Goal: Task Accomplishment & Management: Manage account settings

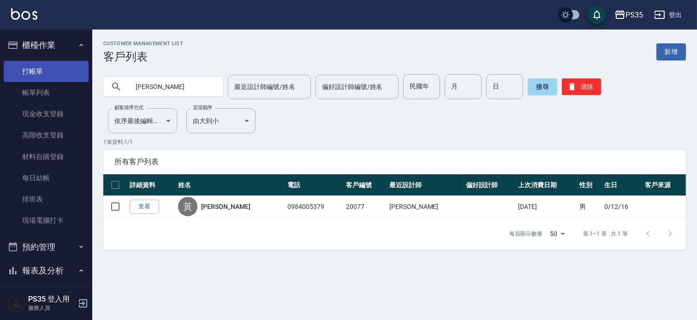
click at [30, 71] on link "打帳單" at bounding box center [46, 71] width 85 height 21
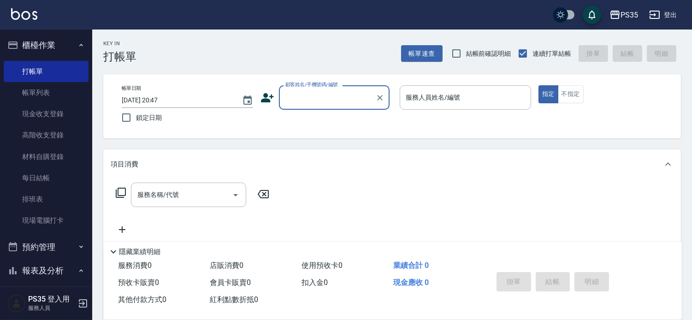
click at [314, 101] on input "顧客姓名/手機號碼/編號" at bounding box center [327, 97] width 89 height 16
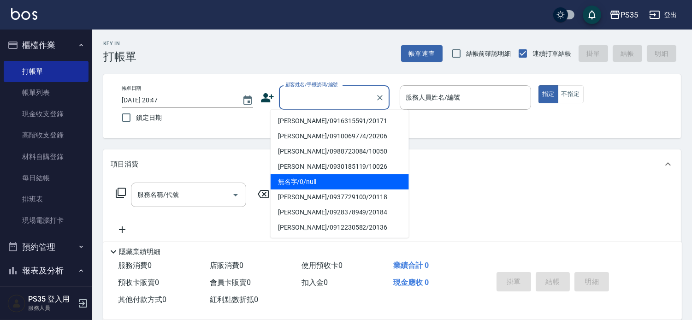
click at [315, 184] on li "無名字/0/null" at bounding box center [340, 181] width 138 height 15
type input "無名字/0/null"
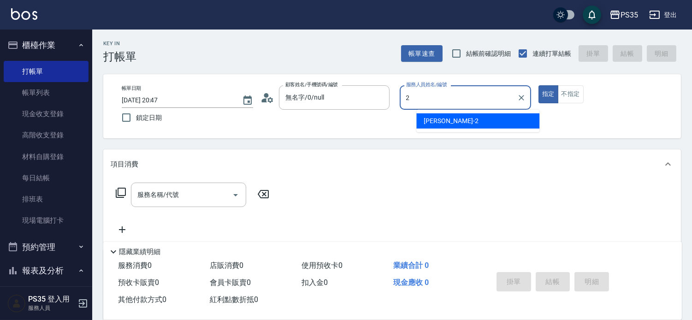
type input "[PERSON_NAME]-2"
type button "true"
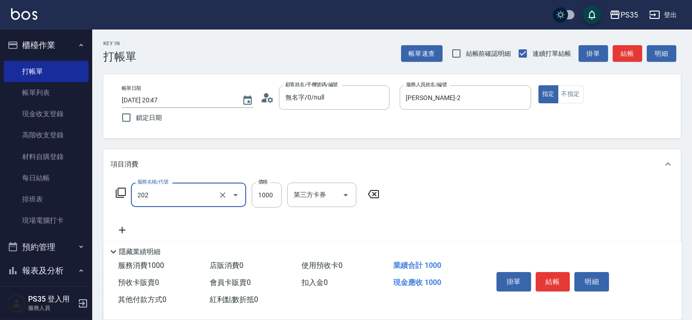
type input "燙髮(202)"
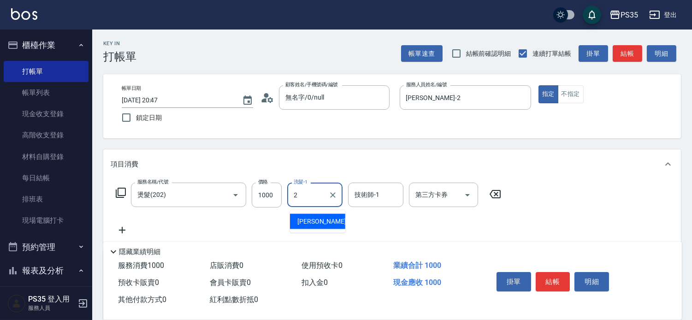
type input "[PERSON_NAME]-2"
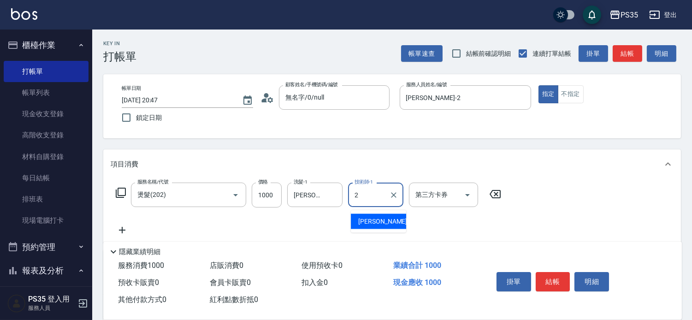
type input "[PERSON_NAME]-2"
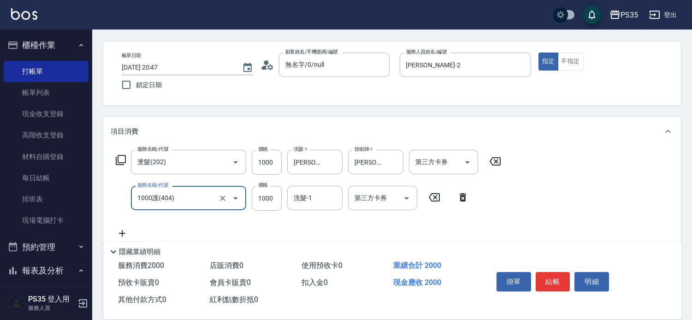
scroll to position [51, 0]
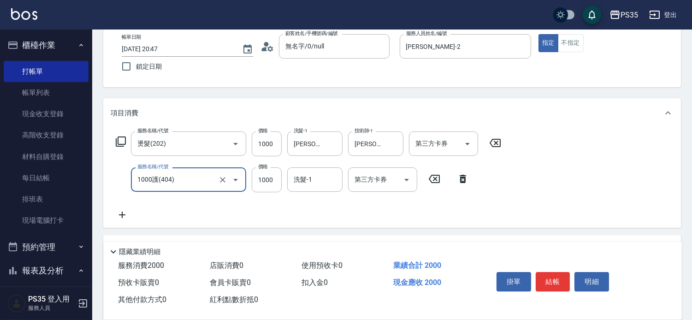
type input "1000護(404)"
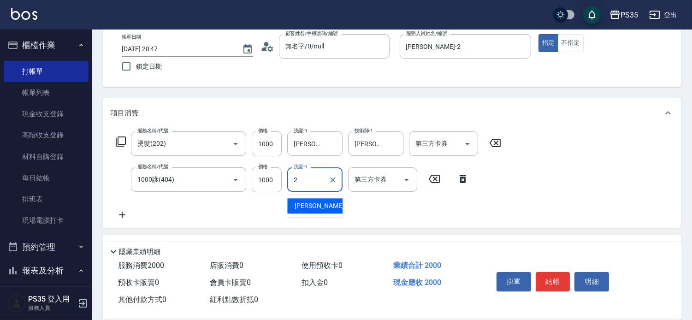
type input "[PERSON_NAME]-2"
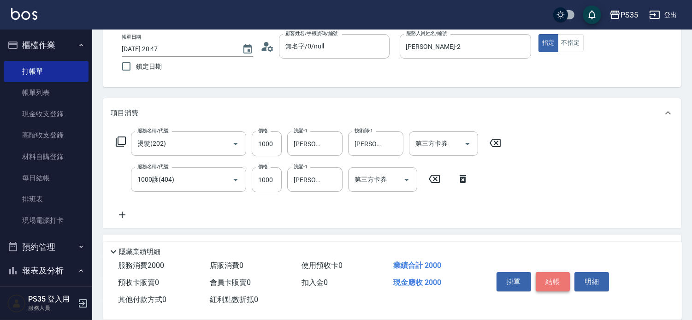
click at [555, 277] on button "結帳" at bounding box center [553, 281] width 35 height 19
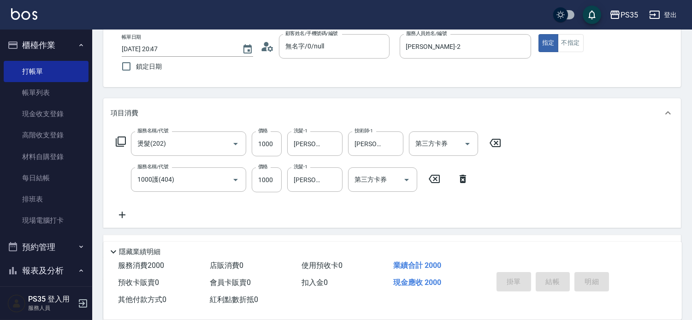
type input "[DATE] 20:48"
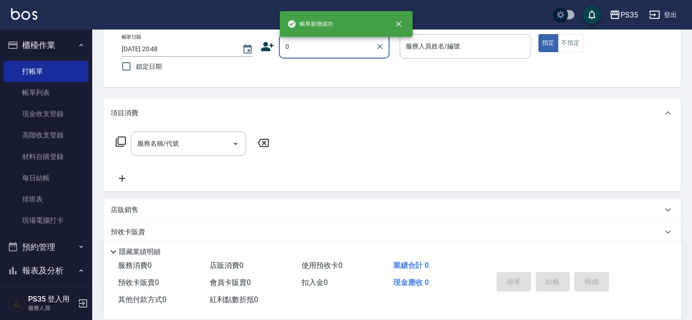
type input "[PERSON_NAME]/0916315591/20171"
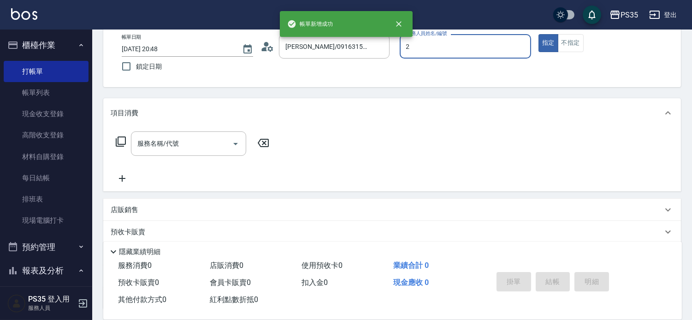
type input "[PERSON_NAME]-2"
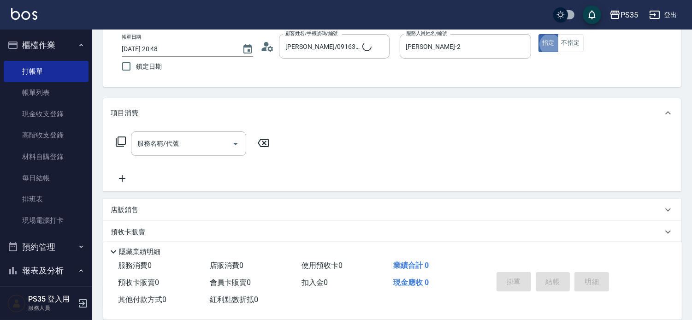
type input "無名字/0/null"
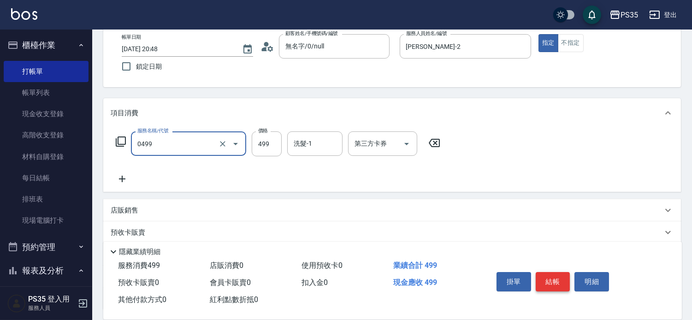
type input "[PERSON_NAME]499(0499)"
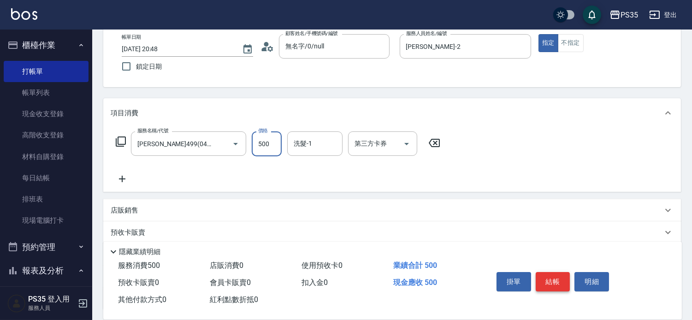
type input "500"
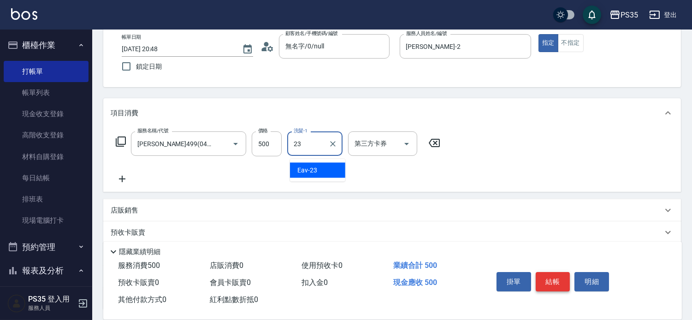
type input "Eav-23"
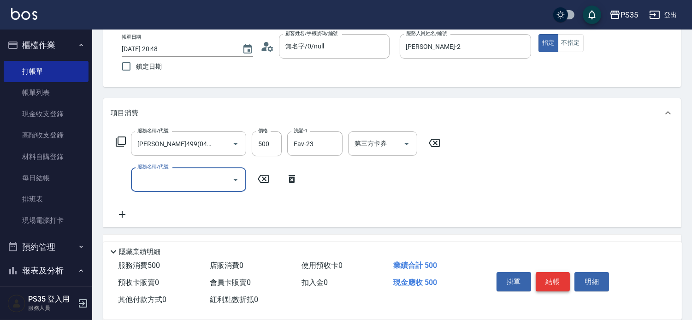
click at [558, 273] on button "結帳" at bounding box center [553, 281] width 35 height 19
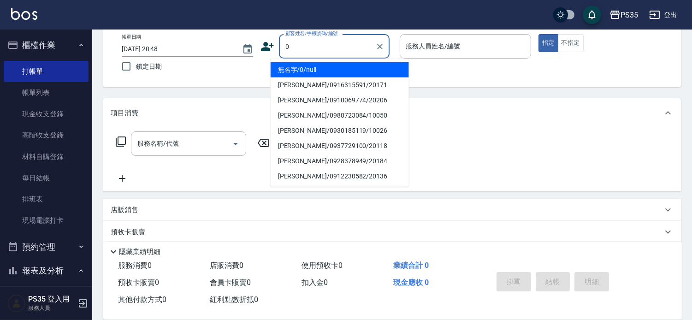
type input "0"
type input "2"
type input "無名字/0/null"
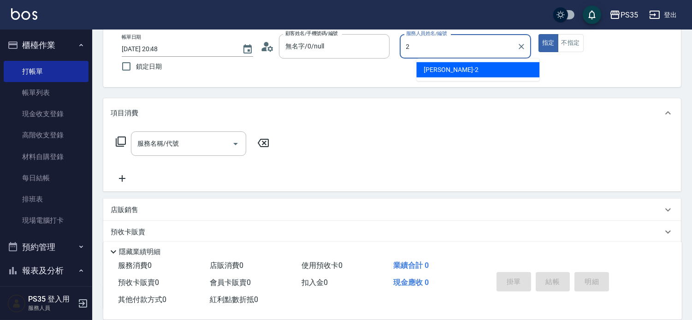
type input "[PERSON_NAME]-2"
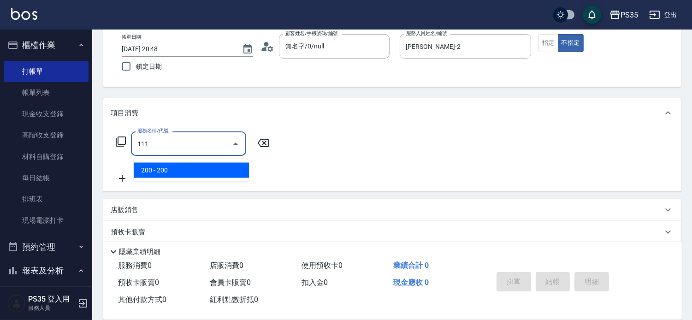
type input "200(111)"
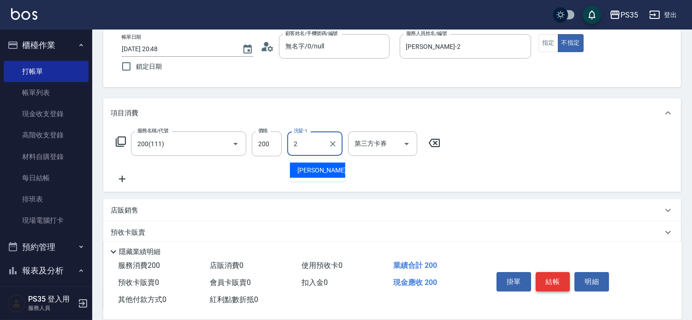
type input "[PERSON_NAME]-2"
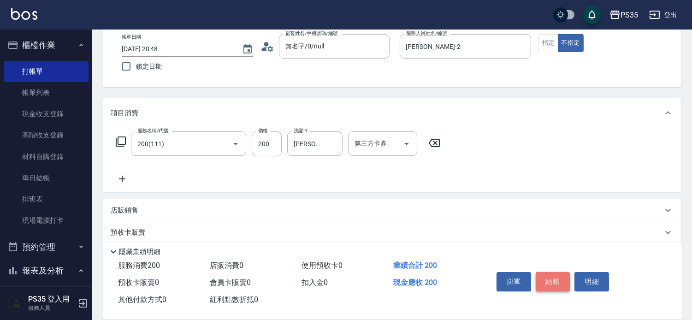
click at [558, 273] on button "結帳" at bounding box center [553, 281] width 35 height 19
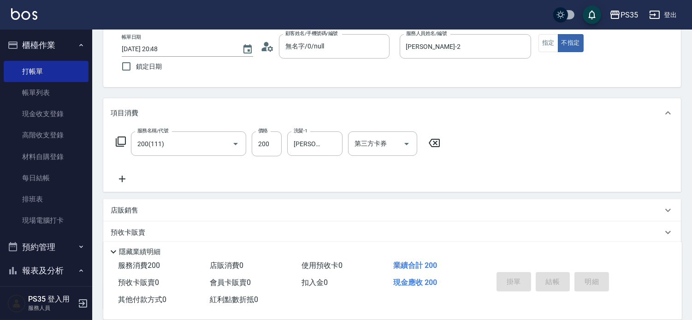
type input "[DATE] 20:49"
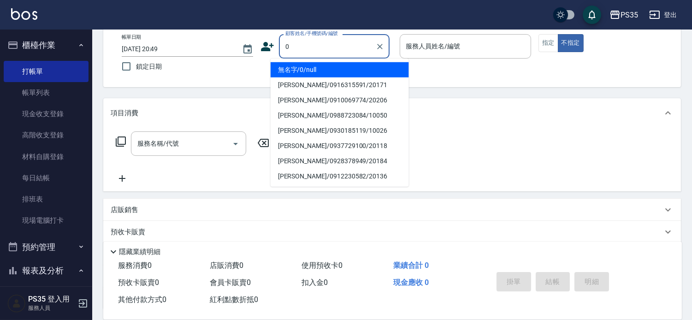
type input "0"
type input "無名字/0/null"
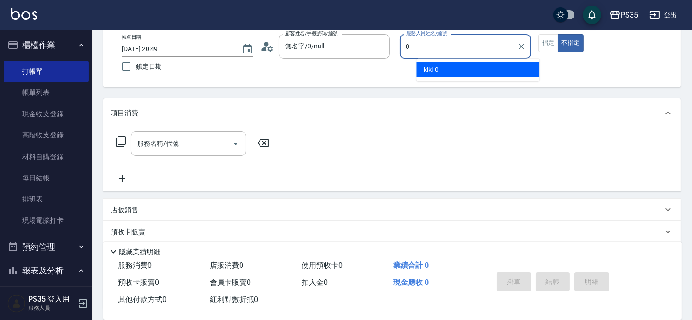
type input "0"
type button "false"
type input "kiki-0"
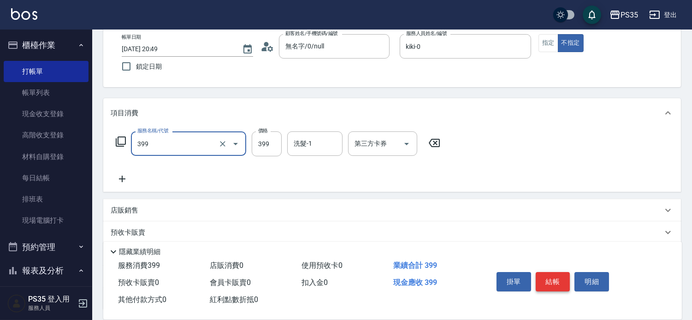
type input "接髮洗(399)"
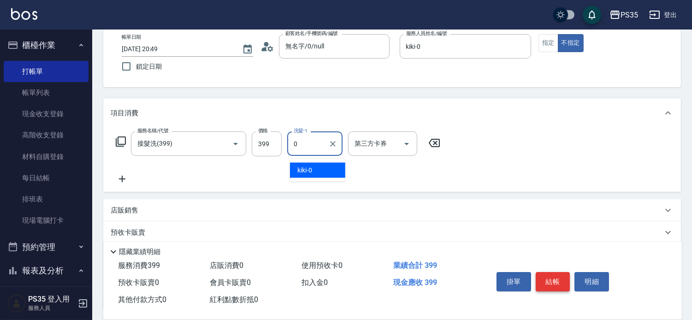
type input "kiki-0"
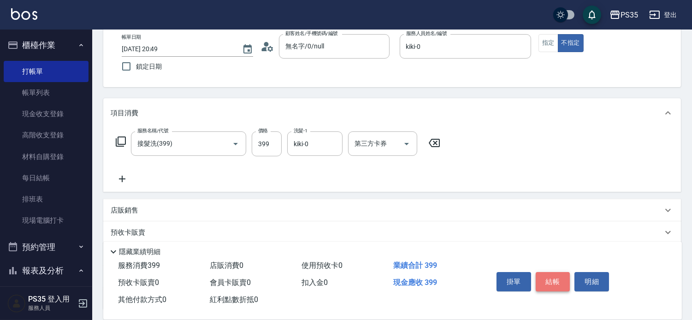
click at [558, 273] on button "結帳" at bounding box center [553, 281] width 35 height 19
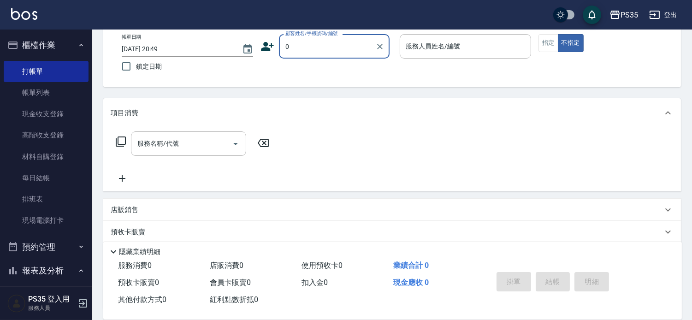
type input "0"
type input "2"
type input "無名字/0/null"
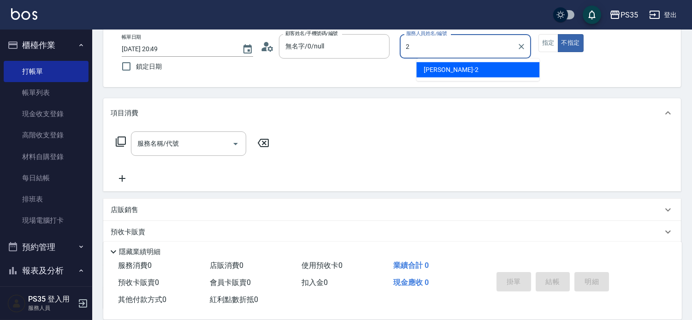
type input "[PERSON_NAME]-2"
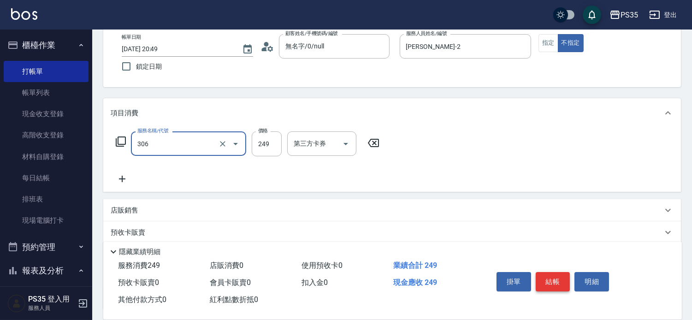
type input "剪髮(306)"
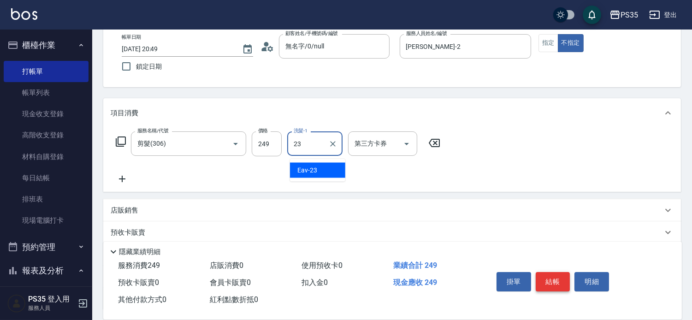
type input "Eav-23"
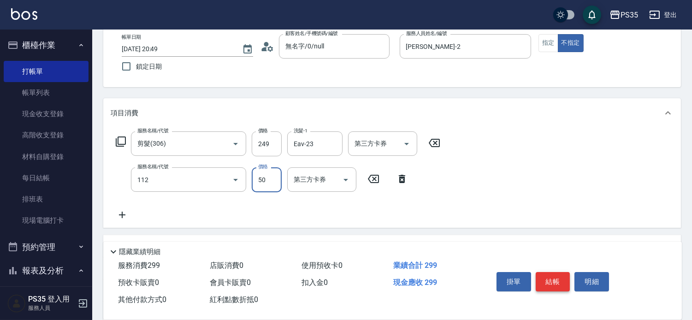
type input "精油50(112)"
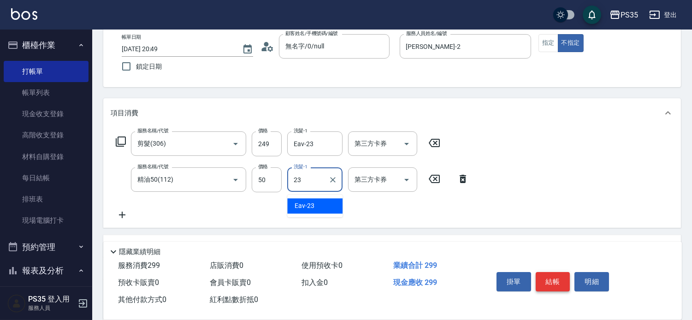
type input "Eav-23"
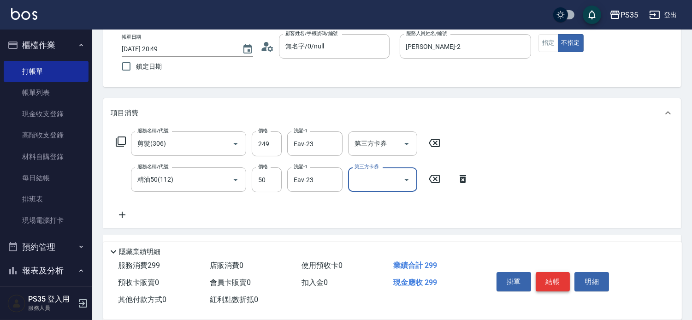
click at [558, 273] on button "結帳" at bounding box center [553, 281] width 35 height 19
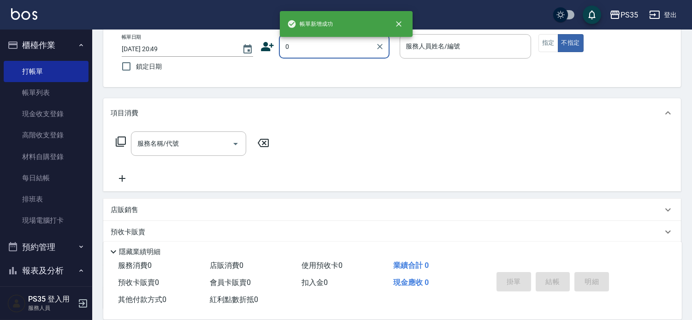
type input "0"
type input "1"
type input "無名字/0/null"
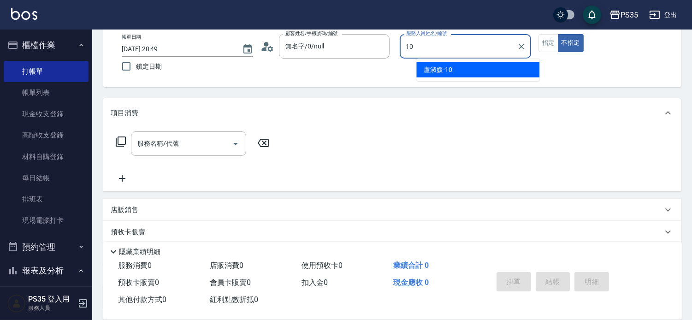
type input "[PERSON_NAME]-10"
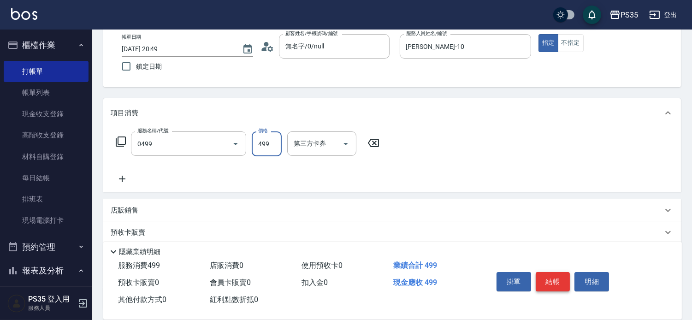
type input "[PERSON_NAME]499(0499)"
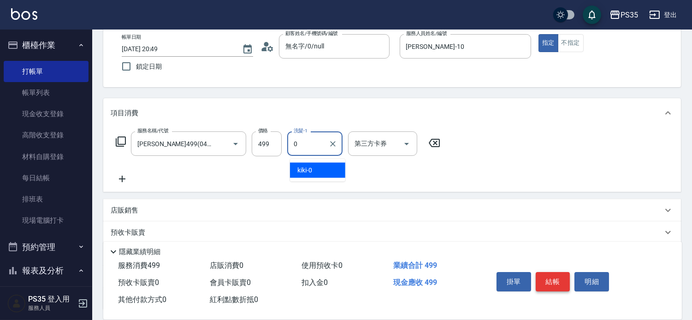
type input "kiki-0"
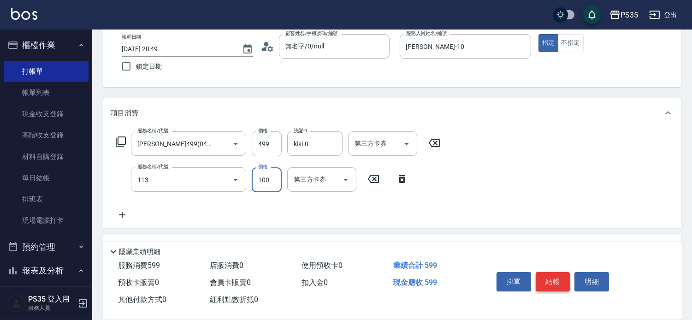
type input "瞬護100(113)"
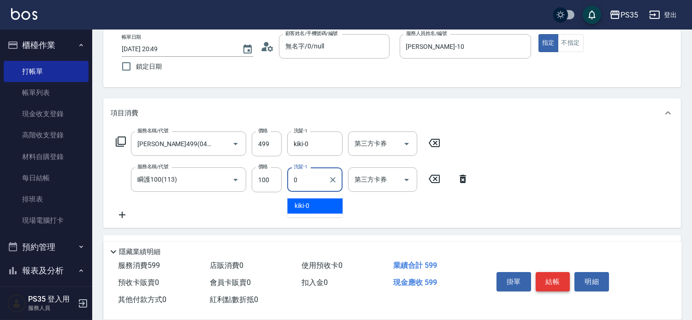
type input "kiki-0"
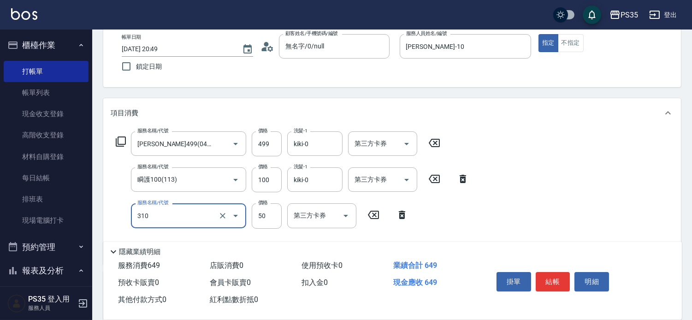
type input "剪瀏海(310)"
click at [401, 217] on icon at bounding box center [402, 215] width 6 height 8
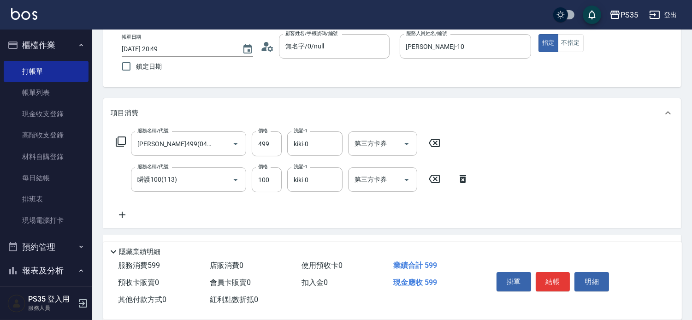
click at [126, 216] on icon at bounding box center [122, 214] width 23 height 11
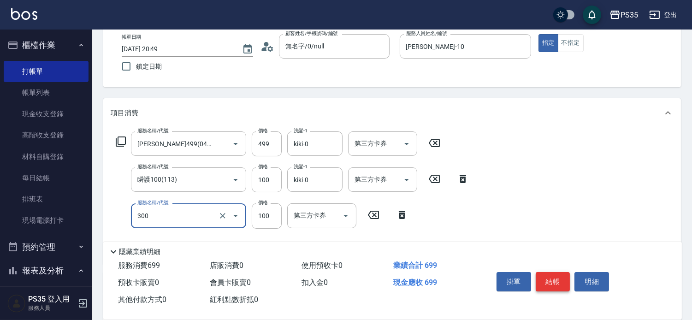
type input "剪髮(300)"
click at [558, 273] on button "結帳" at bounding box center [553, 281] width 35 height 19
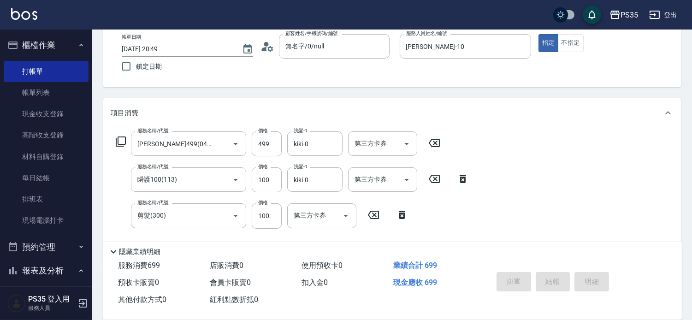
type input "[DATE] 20:50"
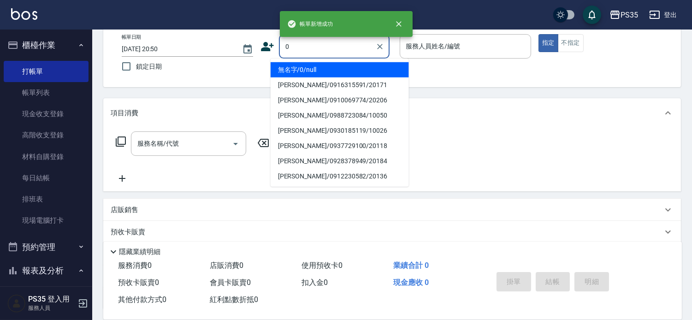
type input "0"
type input "2"
type input "無名字/0/null"
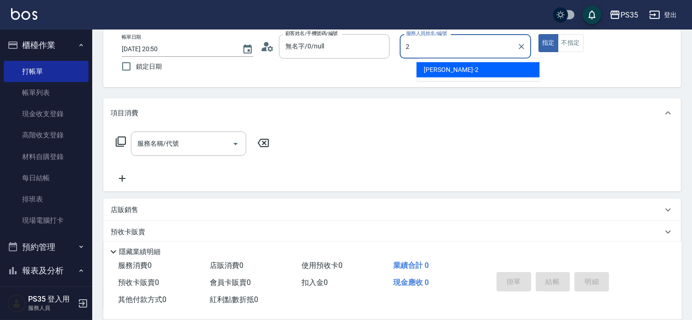
type input "[PERSON_NAME]-2"
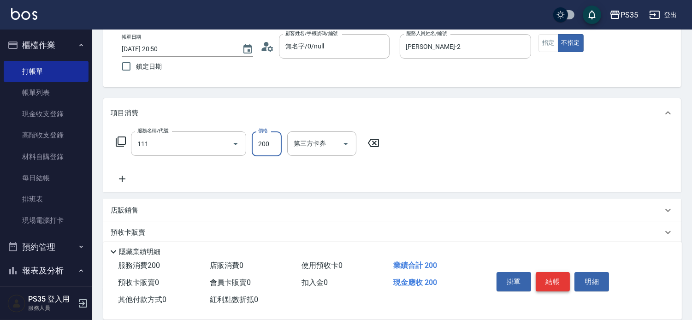
type input "200(111)"
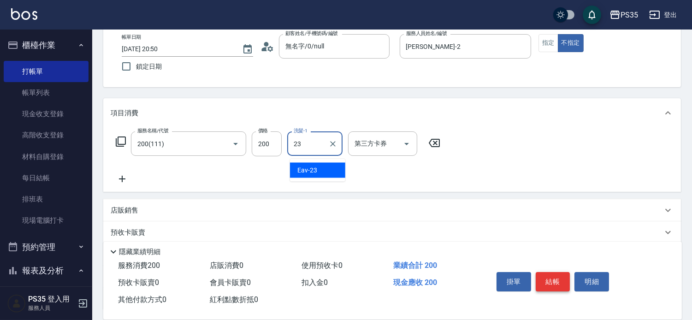
type input "Eav-23"
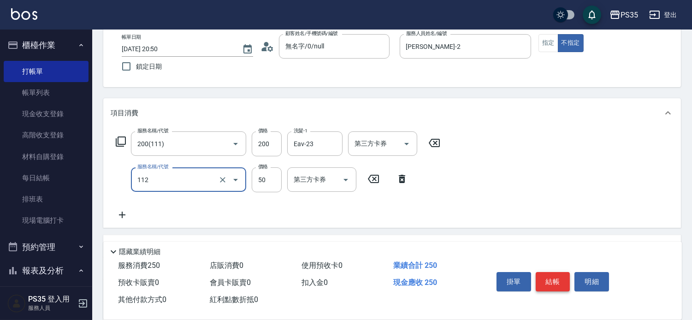
type input "精油50(112)"
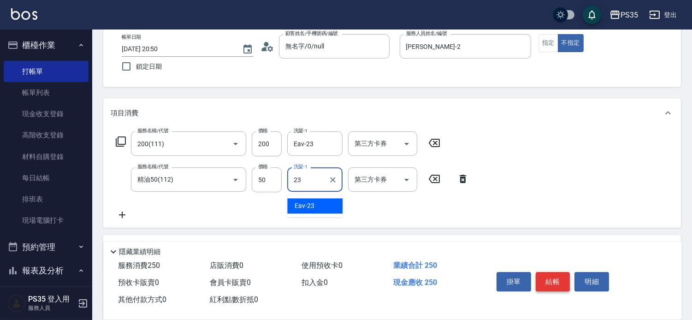
type input "Eav-23"
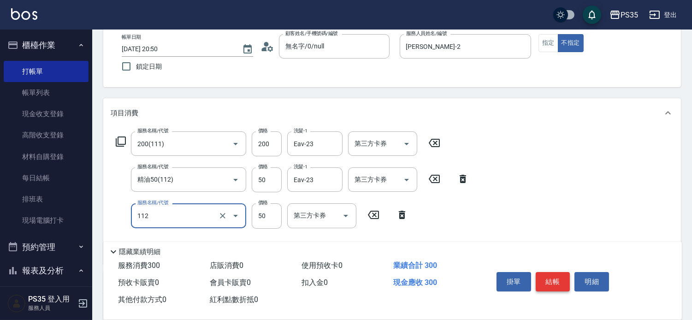
type input "精油50(112)"
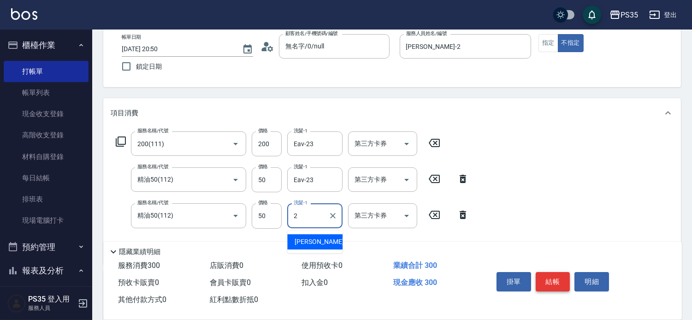
type input "[PERSON_NAME]-2"
click at [458, 218] on icon at bounding box center [463, 214] width 23 height 11
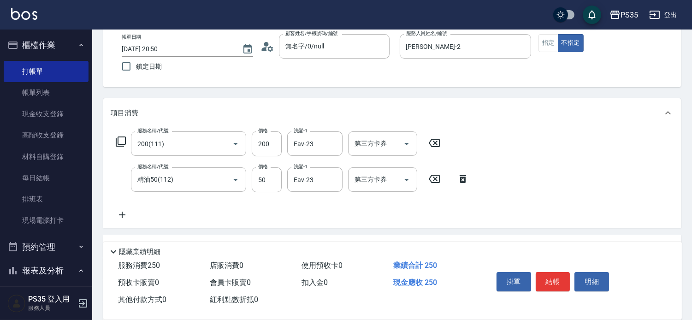
click at [462, 183] on icon at bounding box center [463, 179] width 6 height 8
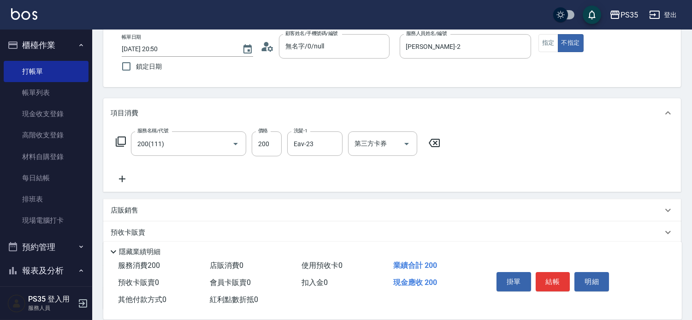
click at [125, 181] on icon at bounding box center [122, 178] width 23 height 11
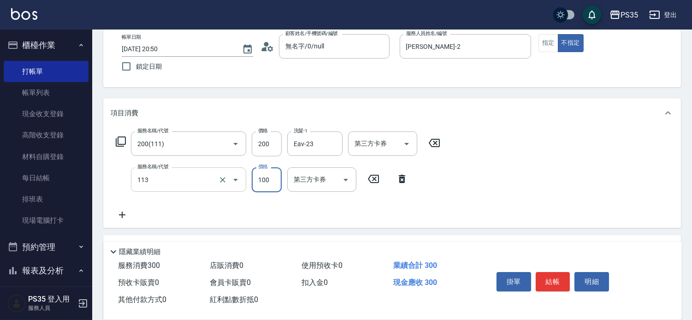
type input "瞬護100(113)"
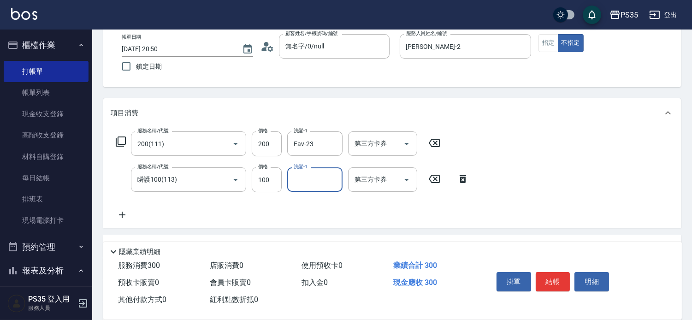
click at [463, 182] on icon at bounding box center [463, 179] width 6 height 8
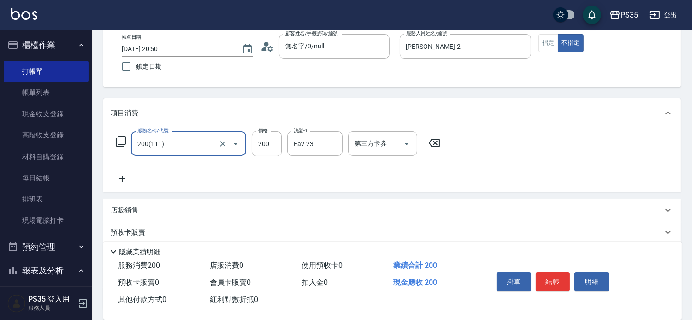
click at [123, 181] on icon at bounding box center [122, 178] width 23 height 11
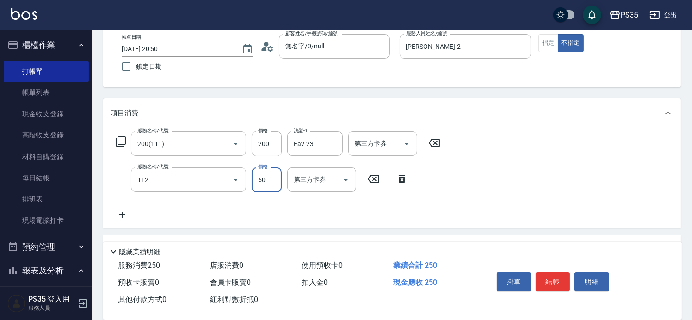
type input "精油50(112)"
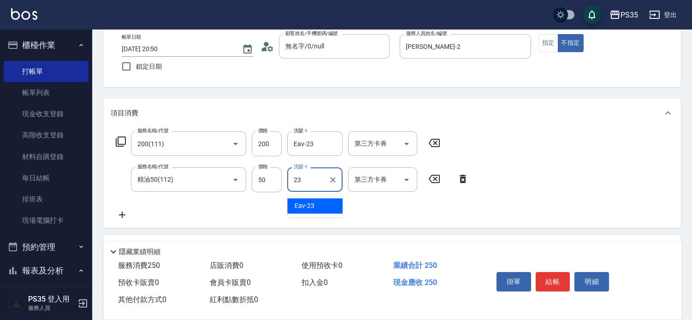
type input "Eav-23"
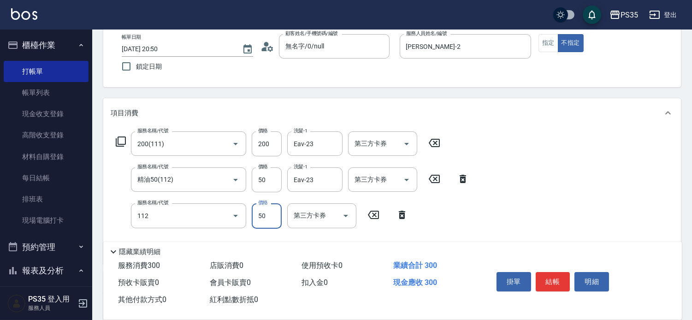
type input "精油50(112)"
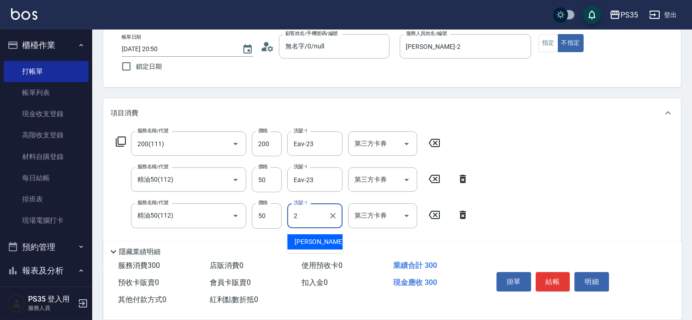
type input "[PERSON_NAME]-2"
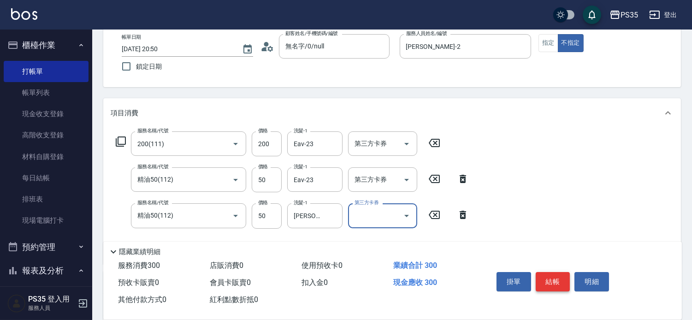
click at [561, 273] on button "結帳" at bounding box center [553, 281] width 35 height 19
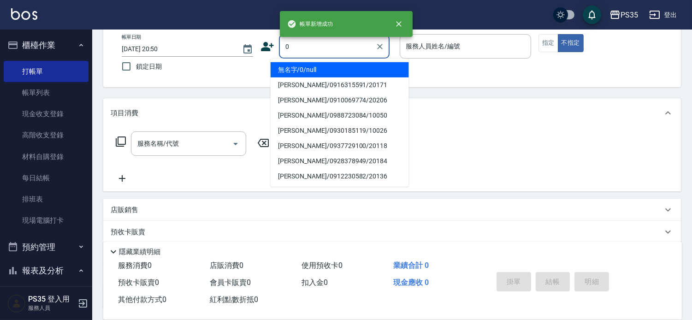
type input "0"
type input "2"
type input "無名字/0/null"
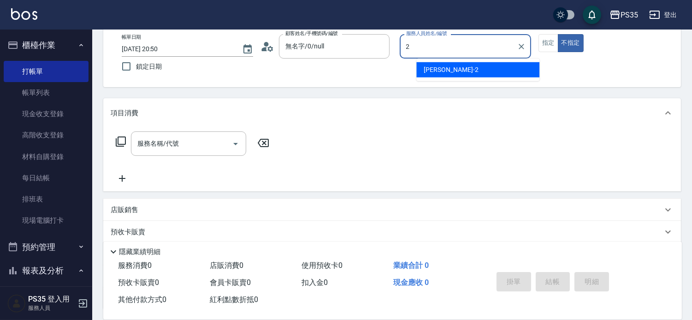
type input "[PERSON_NAME]-2"
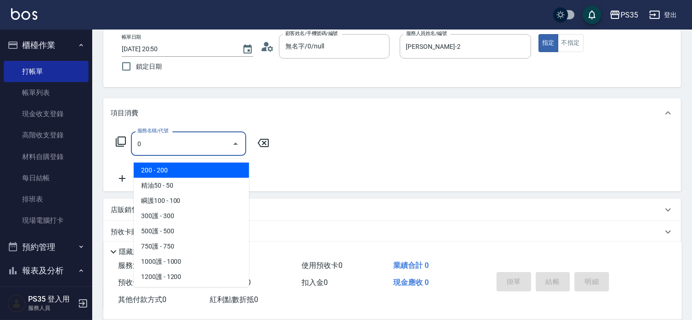
type input "200(111)"
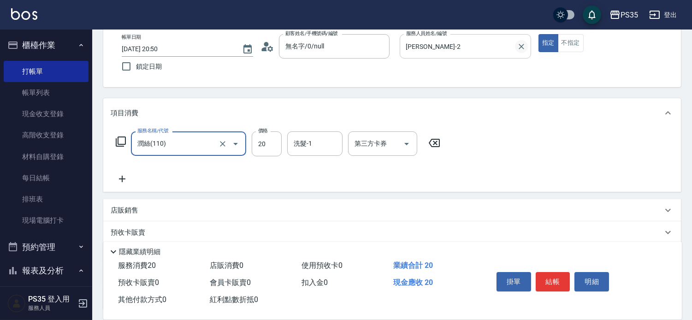
click at [524, 44] on icon "Clear" at bounding box center [522, 47] width 6 height 6
type input "潤絲(110)"
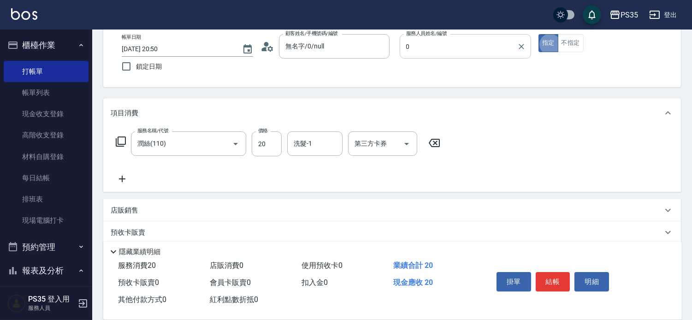
type input "kiki-0"
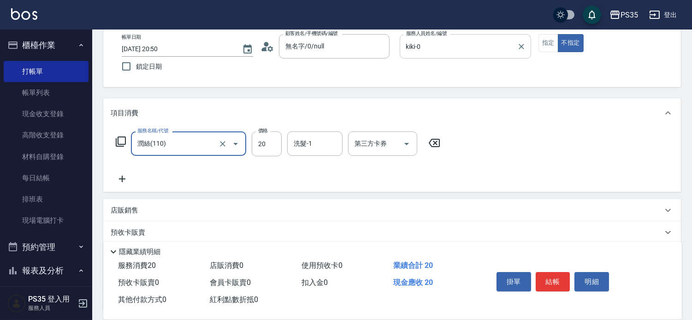
click at [434, 146] on icon at bounding box center [434, 142] width 23 height 11
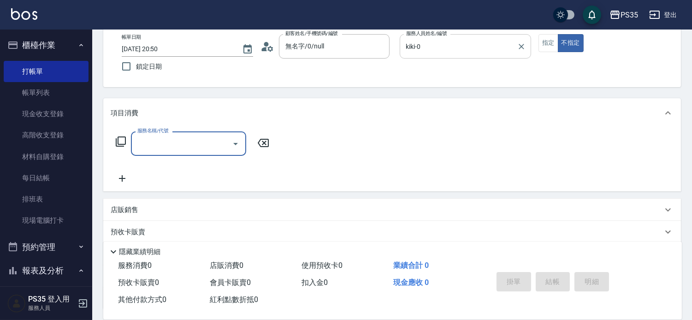
click at [165, 140] on input "服務名稱/代號" at bounding box center [181, 144] width 93 height 16
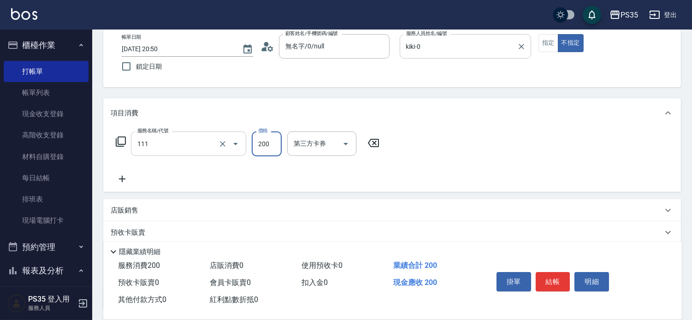
type input "200(111)"
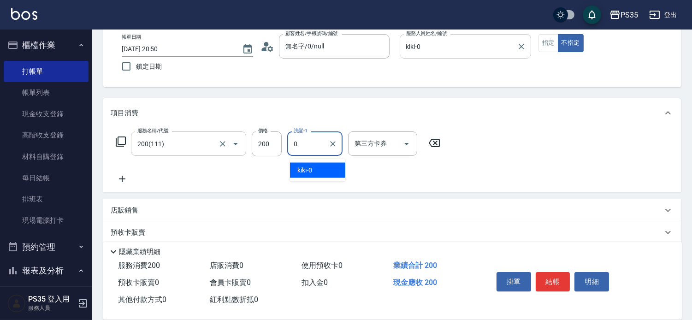
type input "kiki-0"
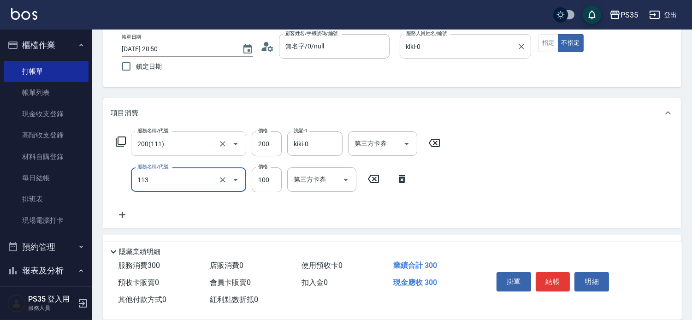
type input "瞬護100(113)"
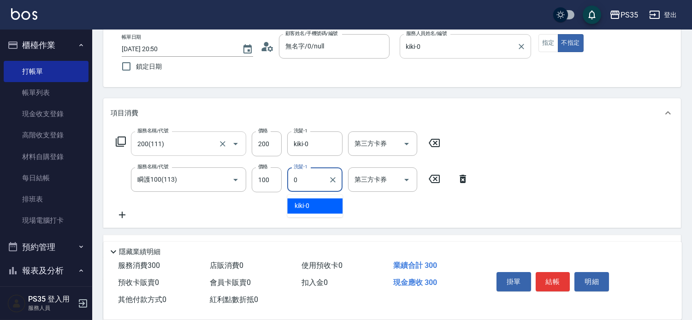
type input "kiki-0"
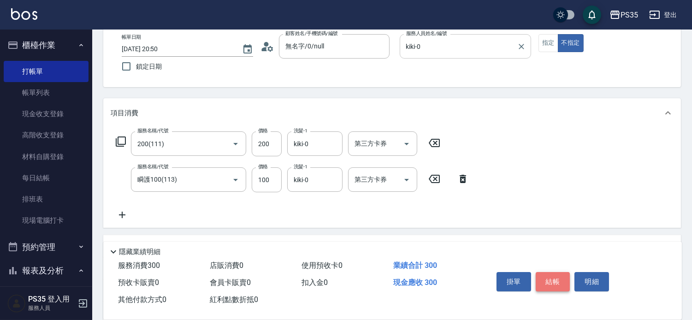
click at [548, 273] on button "結帳" at bounding box center [553, 281] width 35 height 19
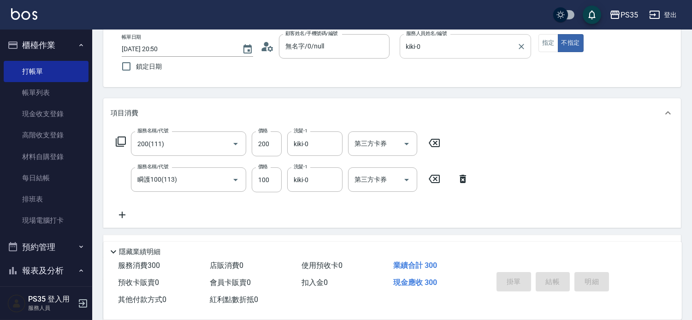
type input "[DATE] 20:51"
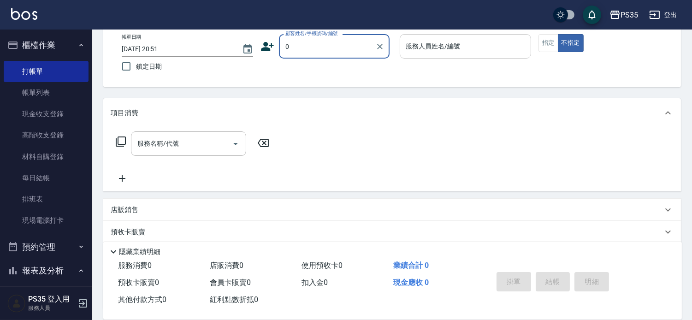
type input "無名字/0/null"
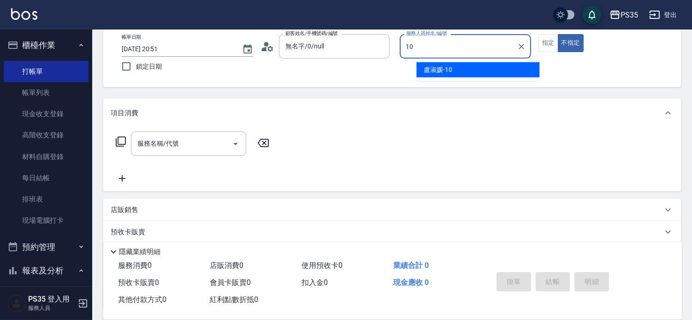
type input "[PERSON_NAME]-10"
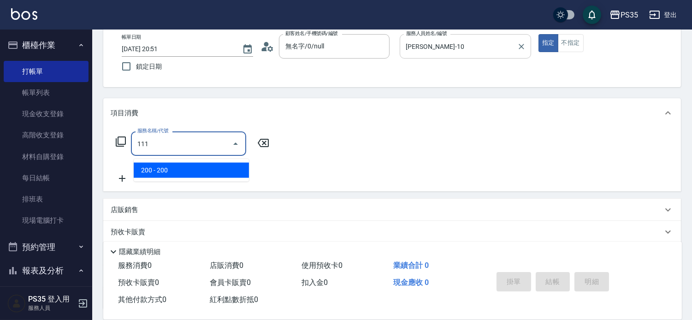
type input "200(111)"
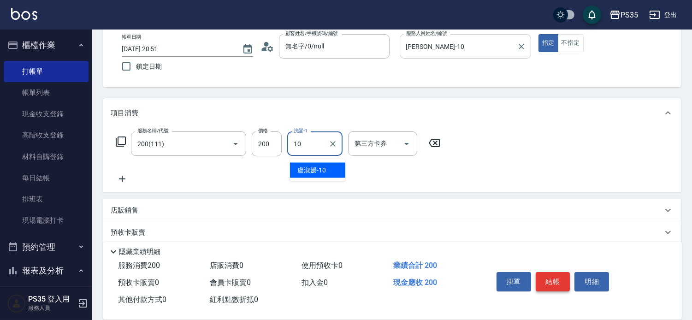
type input "[PERSON_NAME]-10"
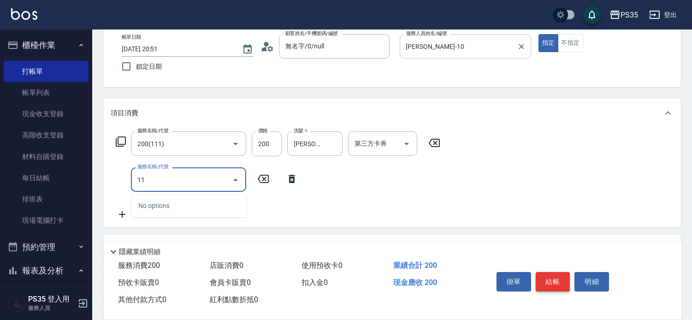
type input "1"
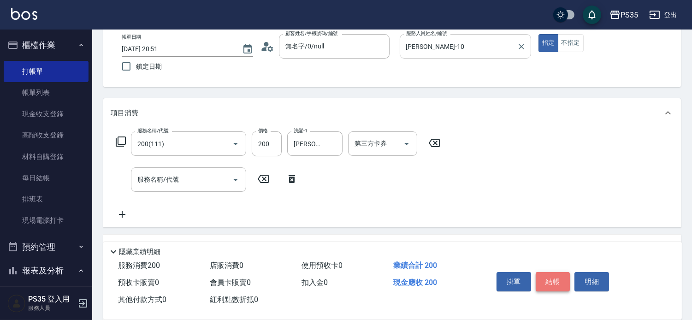
click at [549, 273] on button "結帳" at bounding box center [553, 281] width 35 height 19
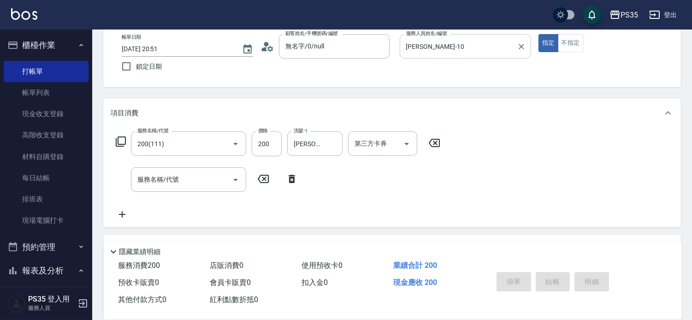
type input "[DATE] 20:52"
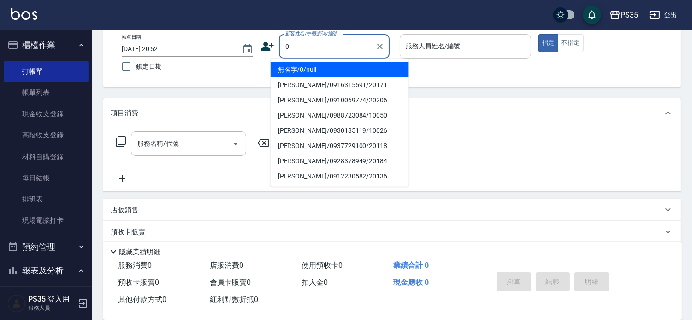
type input "0"
type input "1"
type input "無名字/0/null"
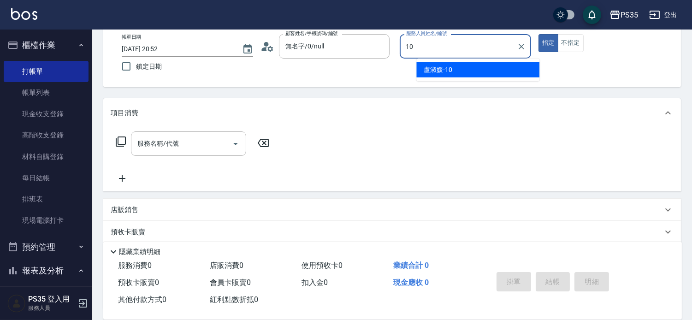
type input "[PERSON_NAME]-10"
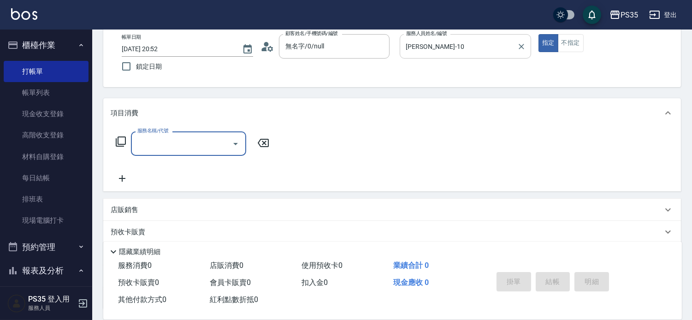
click at [584, 43] on button "不指定" at bounding box center [571, 43] width 26 height 18
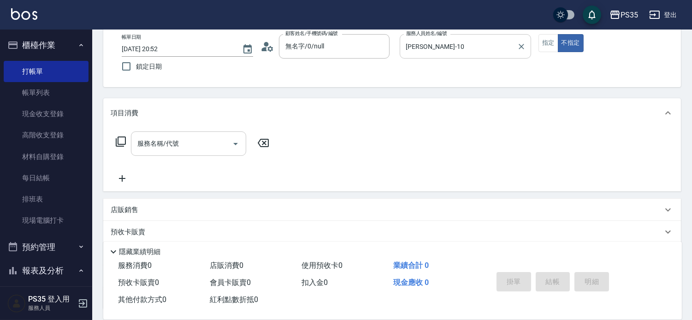
click at [204, 148] on input "服務名稱/代號" at bounding box center [181, 144] width 93 height 16
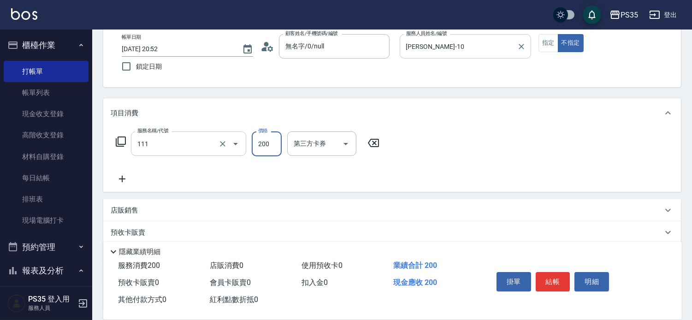
type input "200(111)"
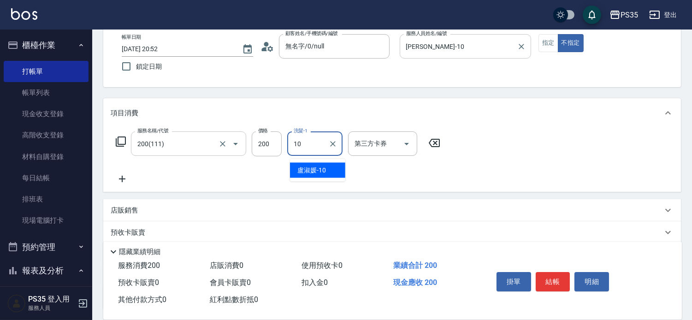
type input "[PERSON_NAME]-10"
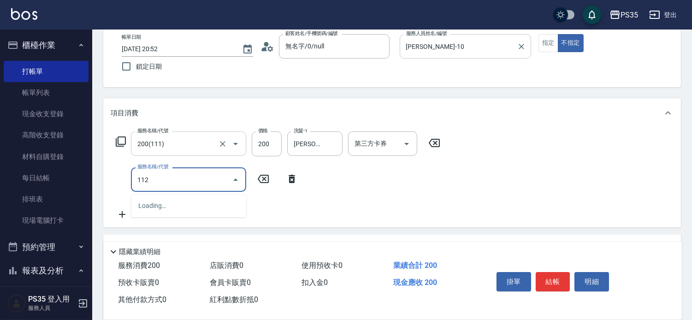
type input "精油50(112)"
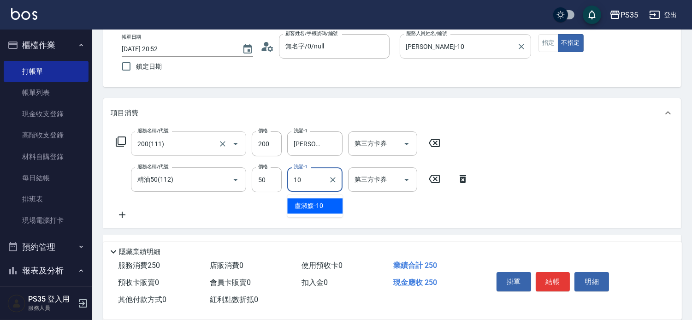
type input "[PERSON_NAME]-10"
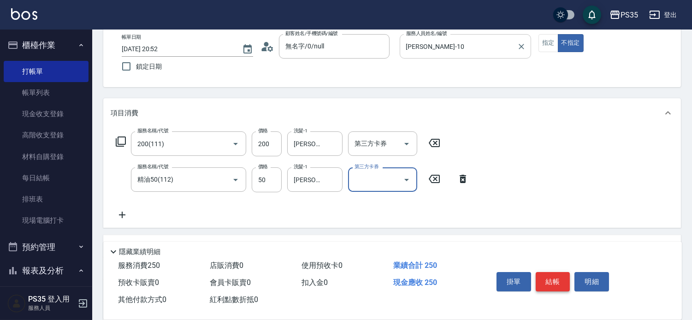
click at [564, 272] on button "結帳" at bounding box center [553, 281] width 35 height 19
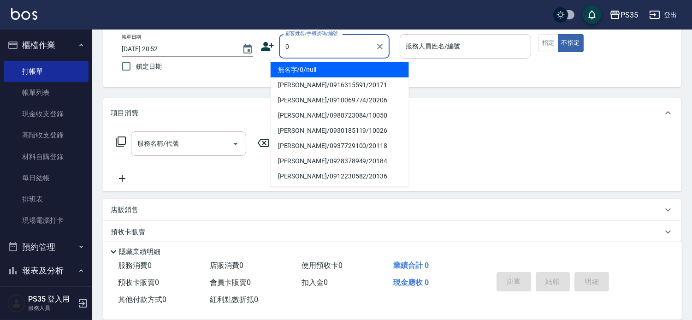
type input "0"
type input "2"
type input "無名字/0/null"
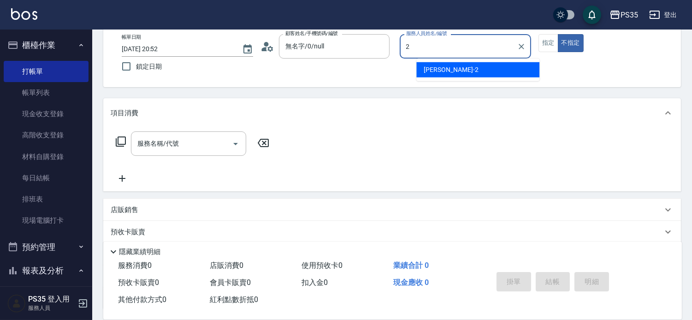
type input "[PERSON_NAME]-2"
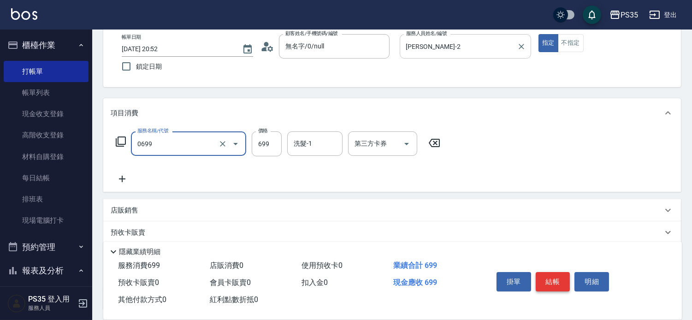
type input "精油SPA(0699)"
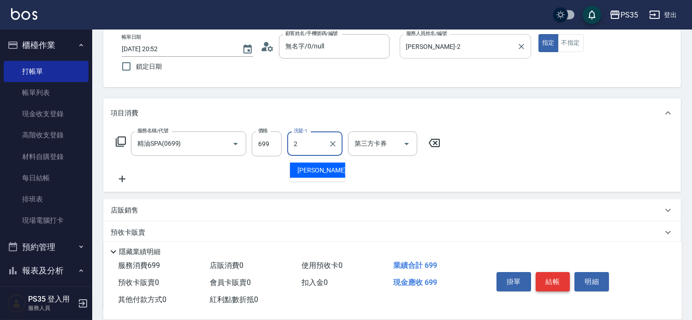
type input "[PERSON_NAME]-2"
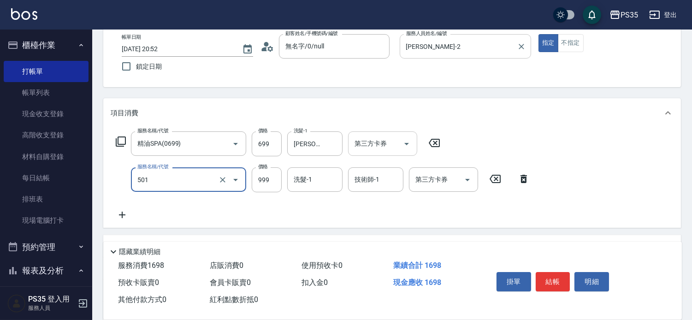
type input "染髮(501)"
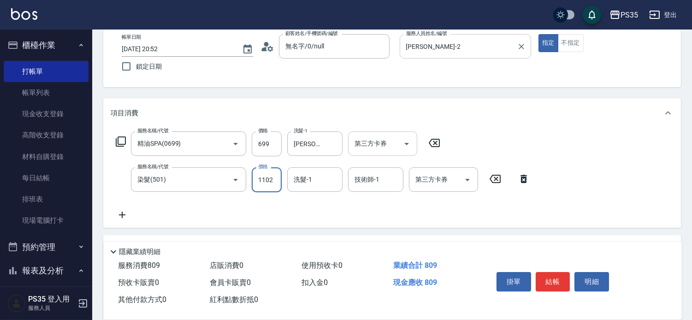
type input "1102"
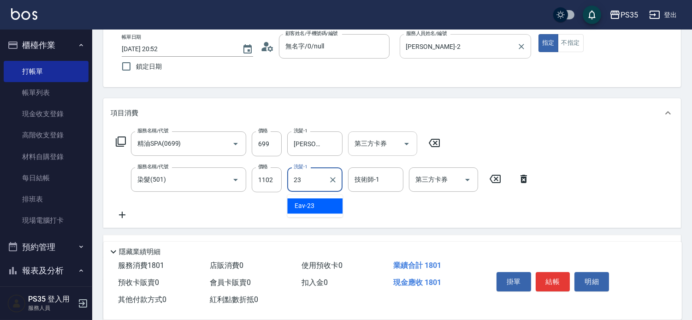
type input "Eav-23"
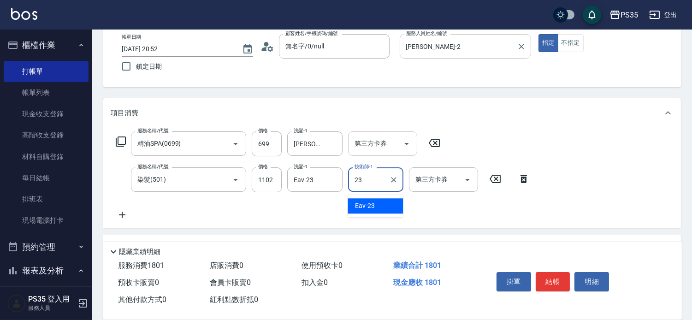
type input "Eav-23"
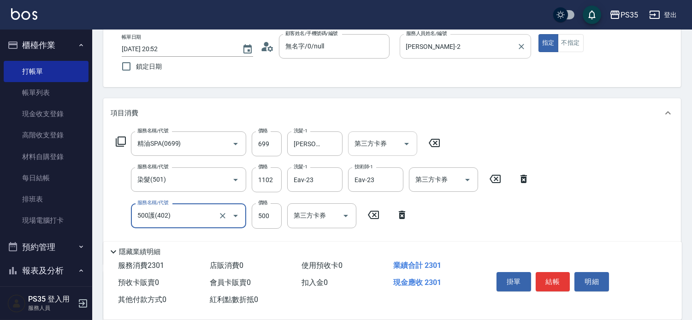
type input "500護(402)"
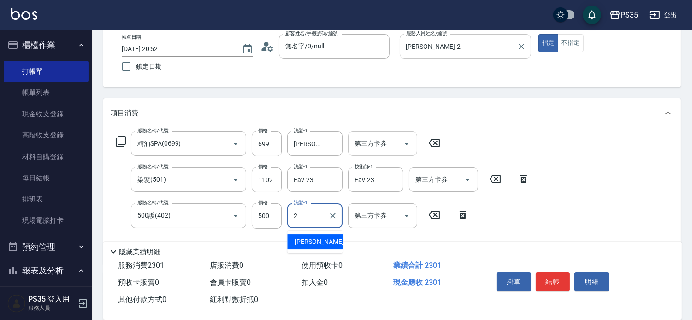
type input "[PERSON_NAME]-2"
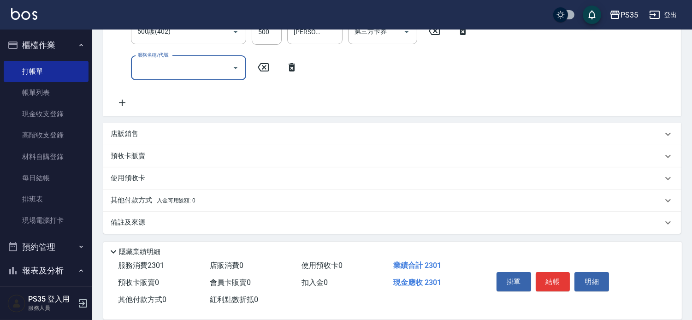
scroll to position [252, 0]
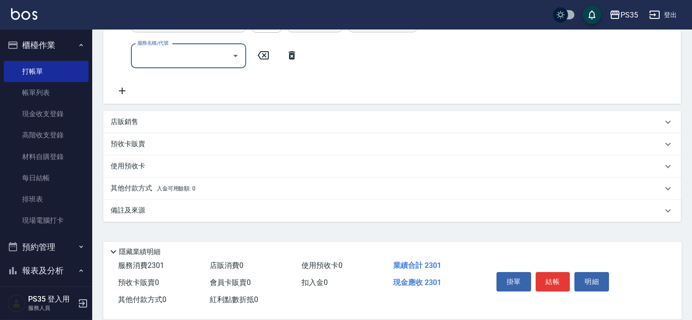
click at [114, 130] on div "店販銷售" at bounding box center [392, 122] width 578 height 22
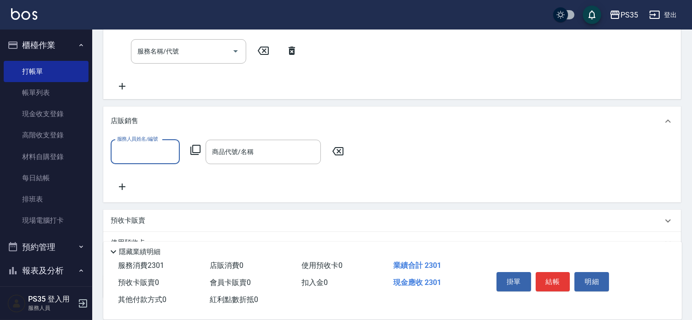
scroll to position [0, 0]
type input "[PERSON_NAME]-2"
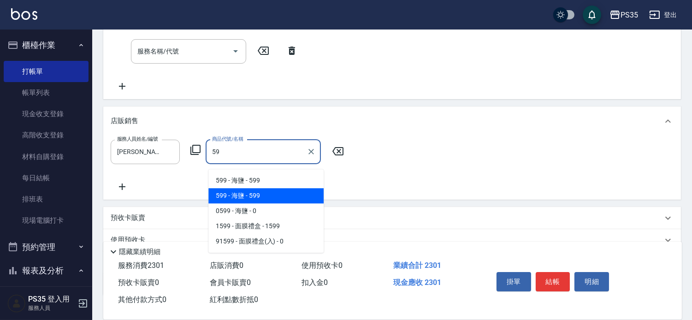
type input "5"
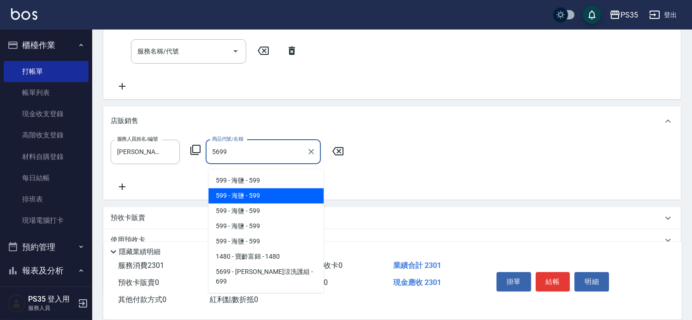
type input "水水沁涼洗護組"
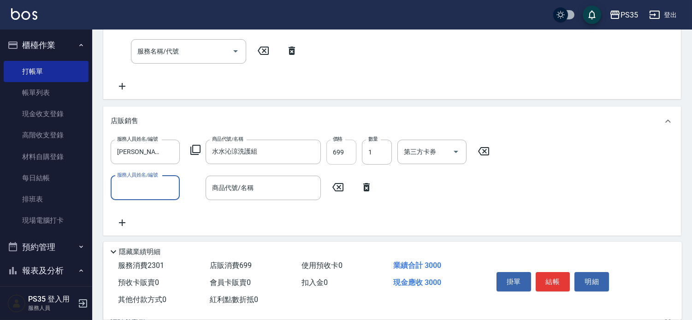
click at [367, 193] on icon at bounding box center [366, 187] width 23 height 11
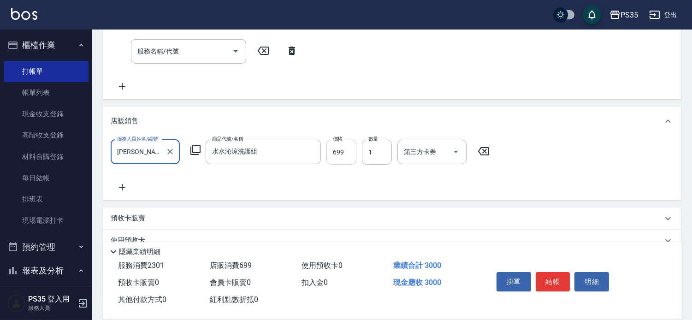
click at [344, 158] on input "699" at bounding box center [342, 152] width 30 height 25
type input "700"
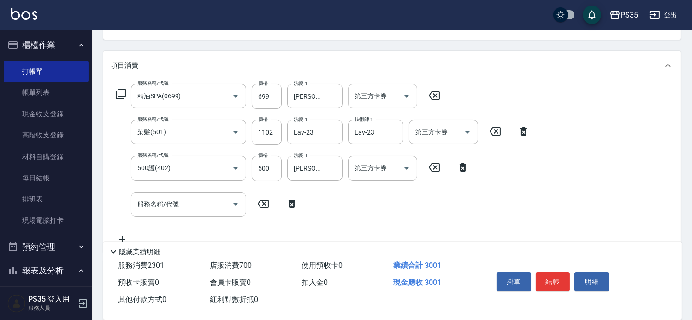
scroll to position [98, 0]
click at [275, 141] on input "1102" at bounding box center [267, 132] width 30 height 25
type input "1100"
click at [265, 100] on input "699" at bounding box center [267, 96] width 30 height 25
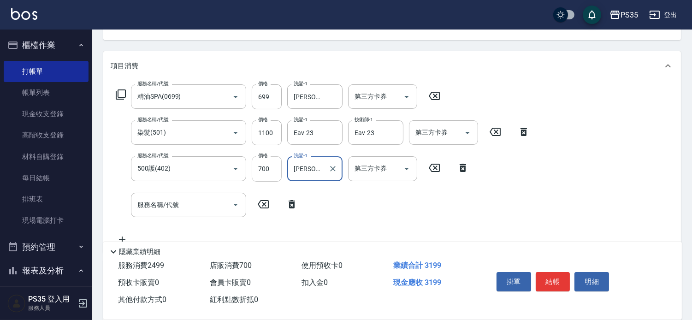
click at [270, 169] on input "700" at bounding box center [267, 168] width 30 height 25
type input "500"
click at [270, 100] on input "699" at bounding box center [267, 96] width 30 height 25
type input "700"
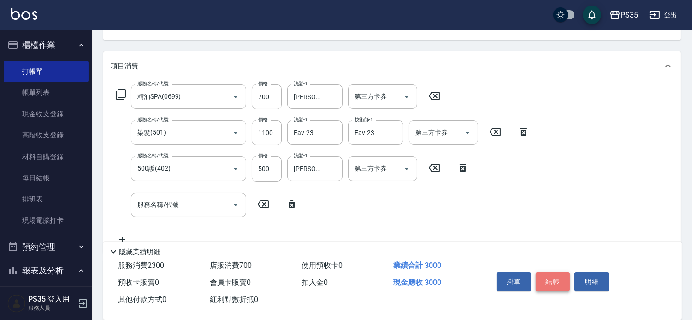
click at [570, 275] on button "結帳" at bounding box center [553, 281] width 35 height 19
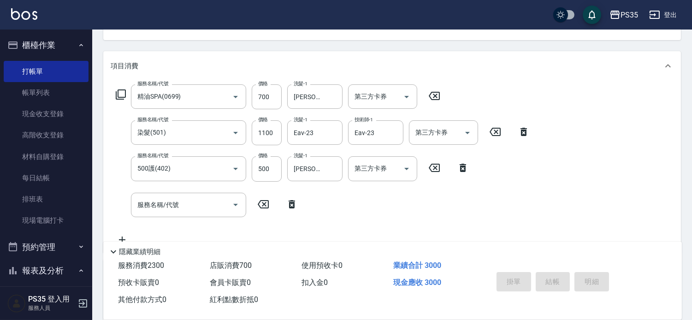
type input "[DATE] 20:54"
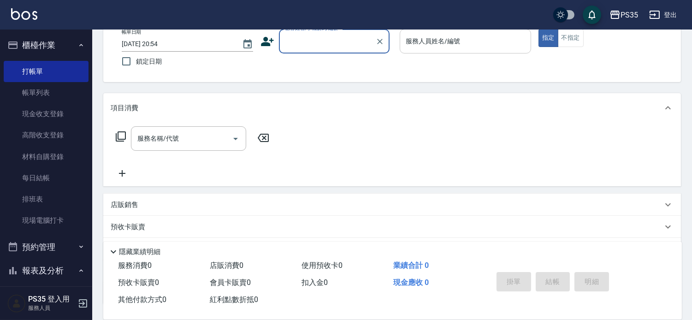
scroll to position [38, 0]
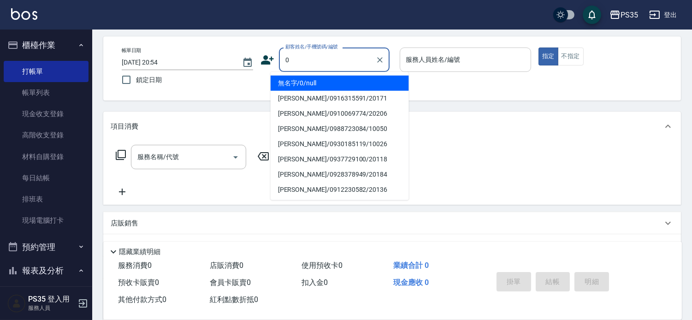
type input "0"
type input "無名字/0/null"
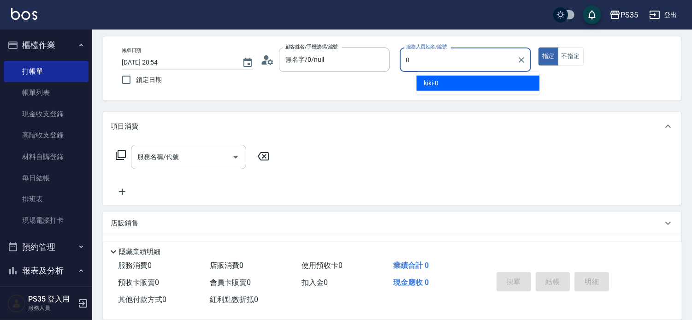
type input "kiki-0"
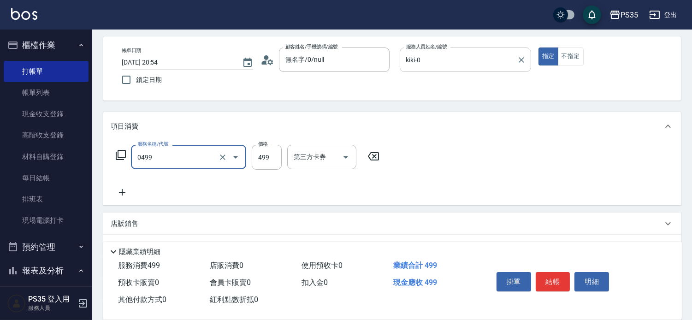
type input "[PERSON_NAME]499(0499)"
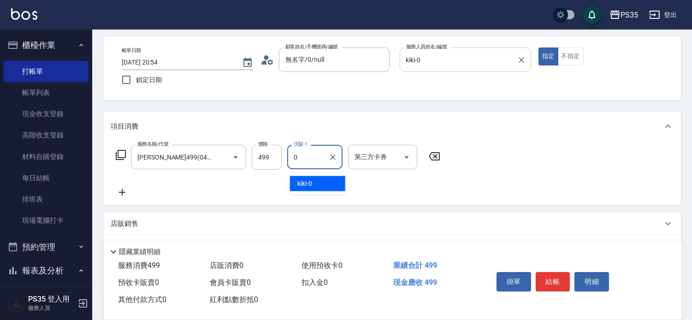
type input "kiki-0"
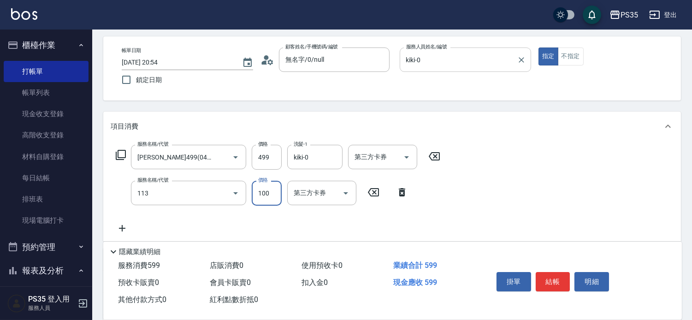
type input "瞬護100(113)"
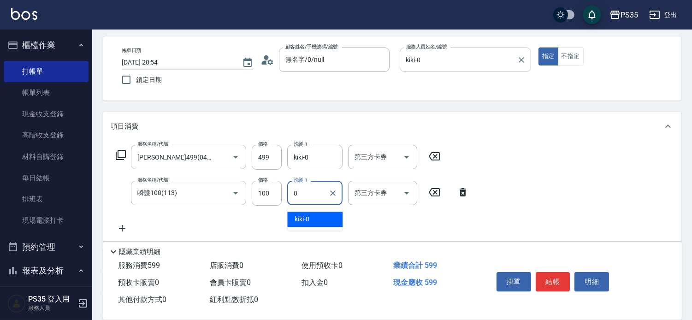
type input "kiki-0"
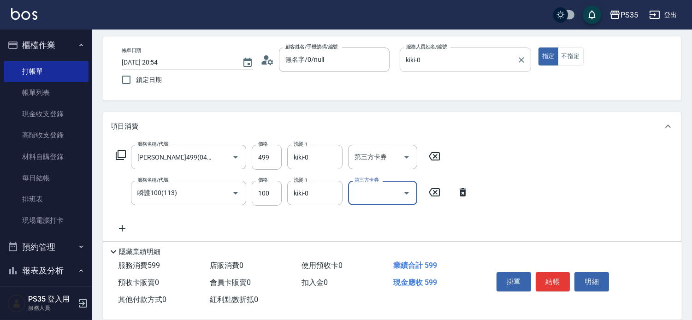
click at [570, 275] on button "結帳" at bounding box center [553, 281] width 35 height 19
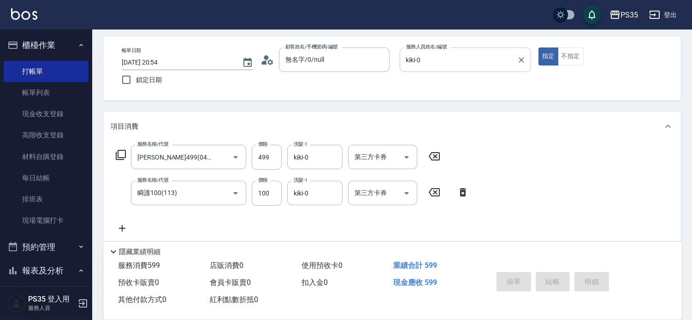
type input "[DATE] 20:55"
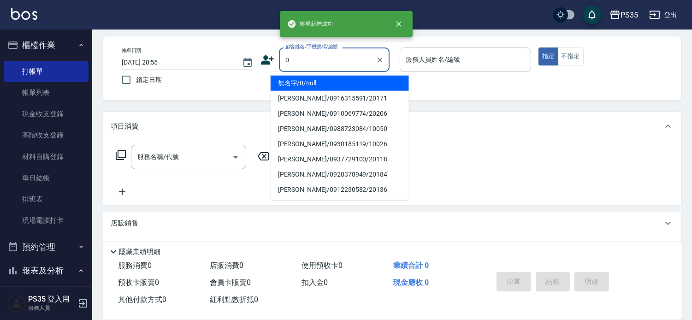
type input "0"
type input "無名字/0/null"
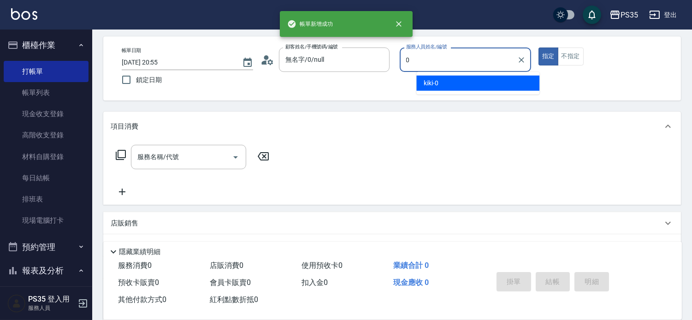
type input "kiki-0"
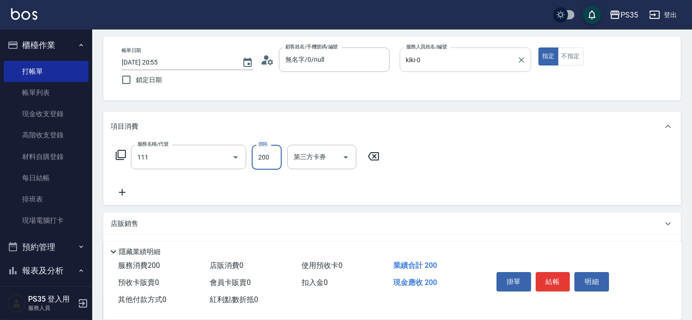
type input "200(111)"
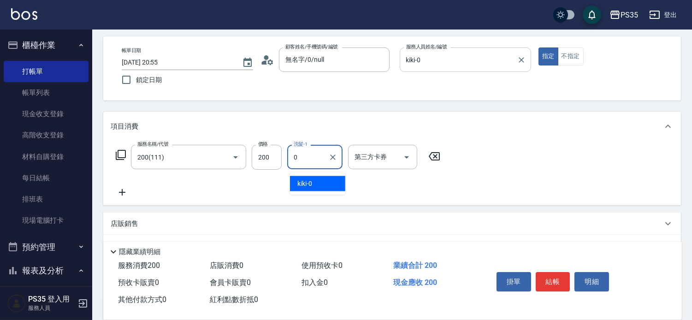
type input "kiki-0"
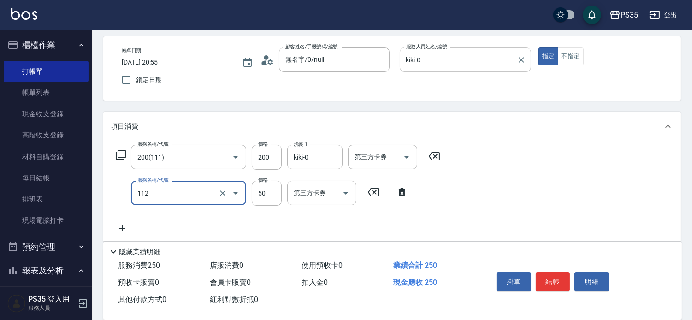
type input "精油50(112)"
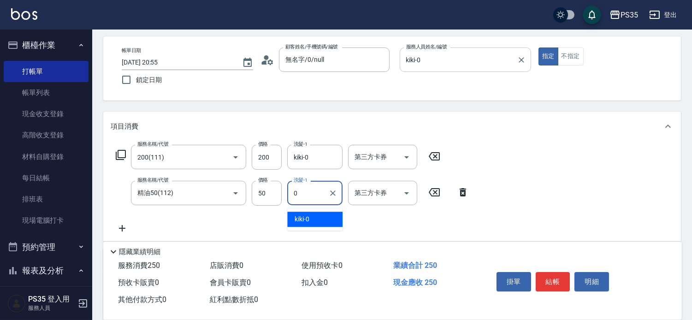
type input "kiki-0"
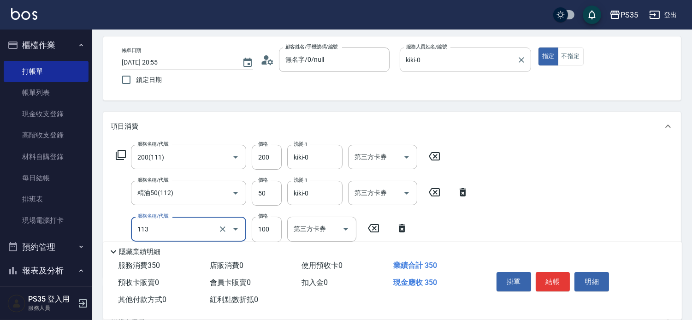
type input "瞬護100(113)"
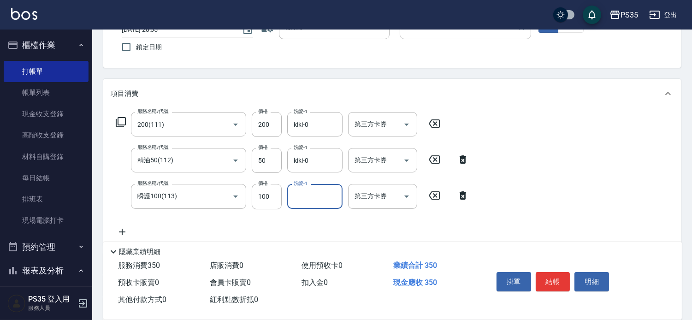
scroll to position [89, 0]
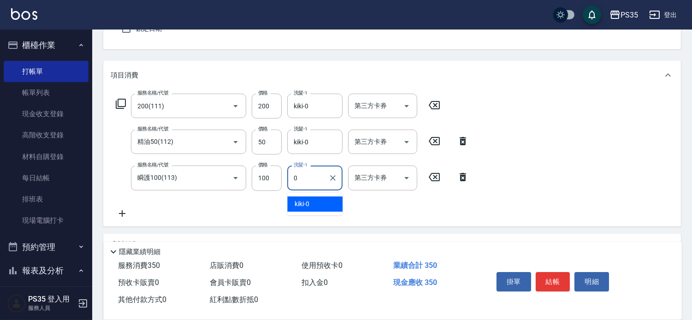
type input "kiki-0"
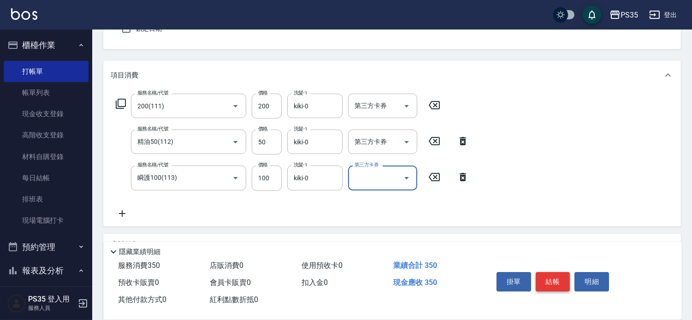
click at [565, 272] on button "結帳" at bounding box center [553, 281] width 35 height 19
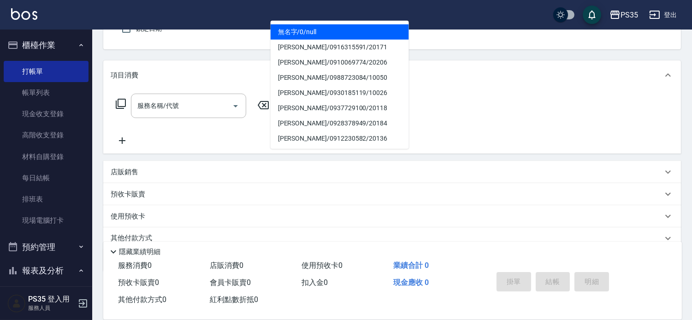
type input "無名字/0/null"
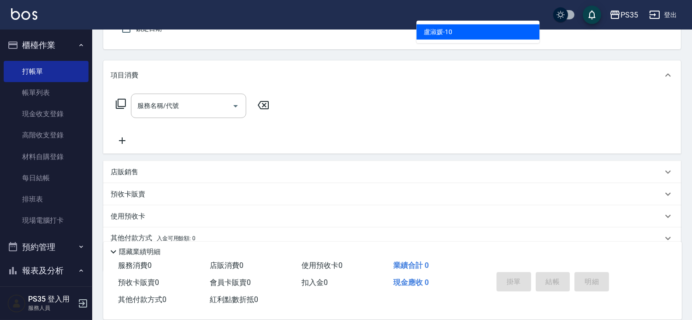
scroll to position [85, 0]
type input "[PERSON_NAME]-10"
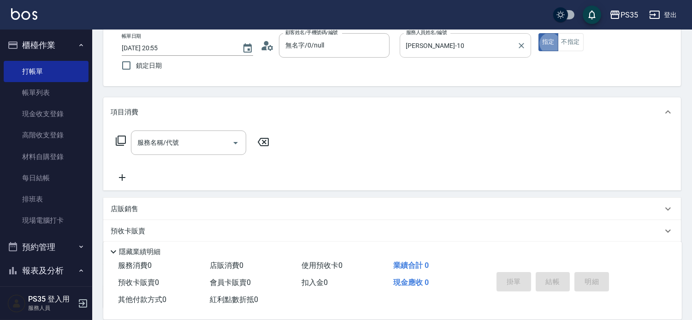
scroll to position [34, 0]
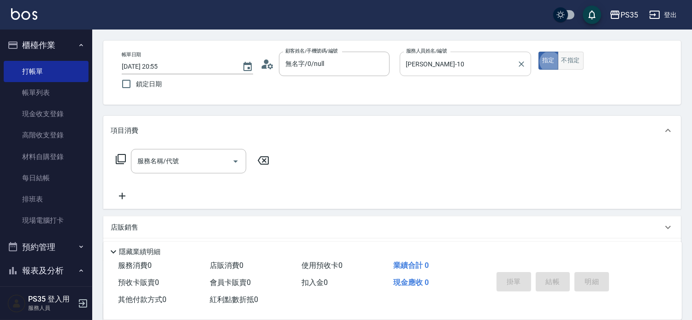
click at [581, 61] on button "不指定" at bounding box center [571, 61] width 26 height 18
click at [162, 165] on div "服務名稱/代號 服務名稱/代號" at bounding box center [188, 161] width 115 height 24
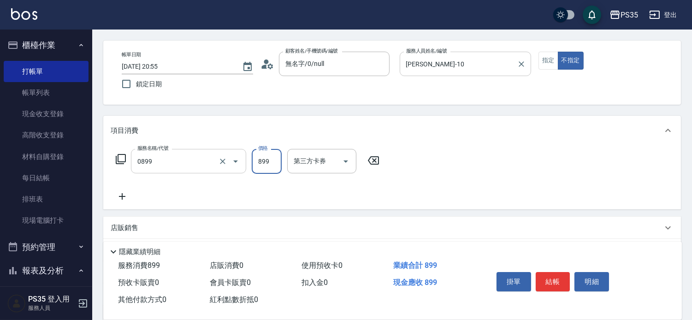
type input "排毒SPA(0899)"
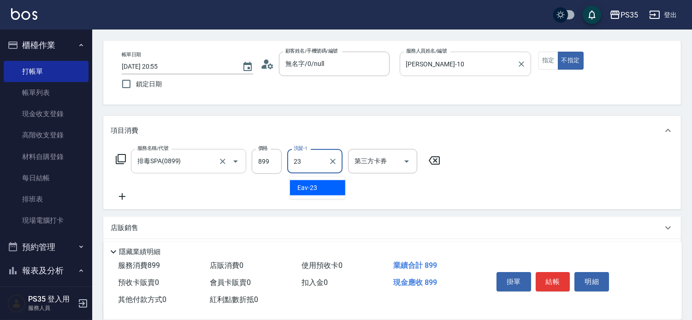
type input "Eav-23"
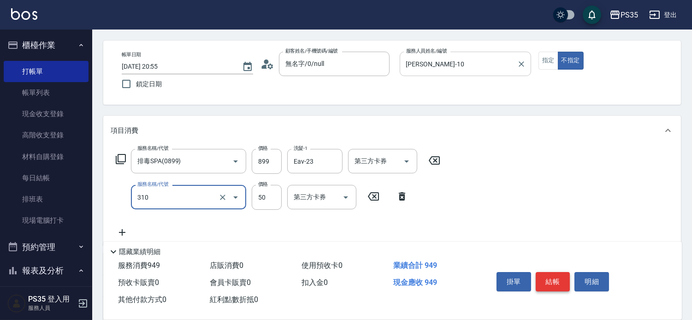
type input "剪瀏海(310)"
click at [564, 272] on button "結帳" at bounding box center [553, 281] width 35 height 19
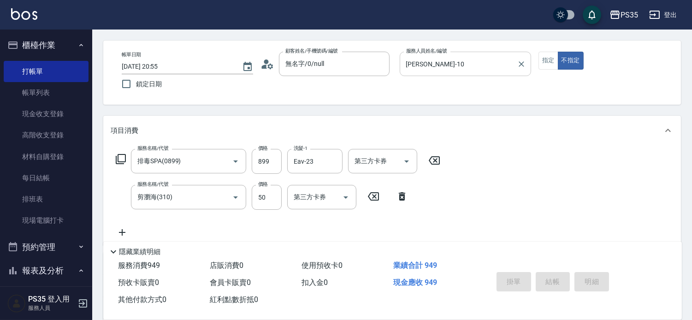
type input "[DATE] 20:56"
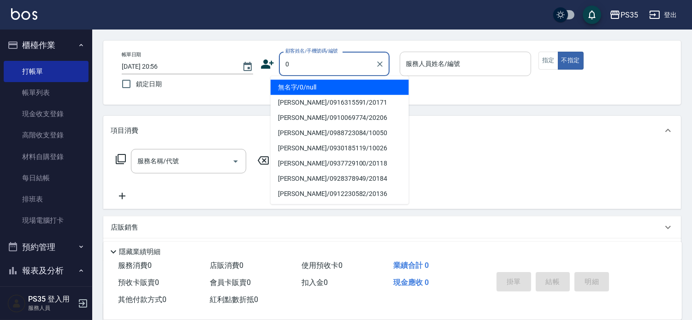
type input "無名字/0/null"
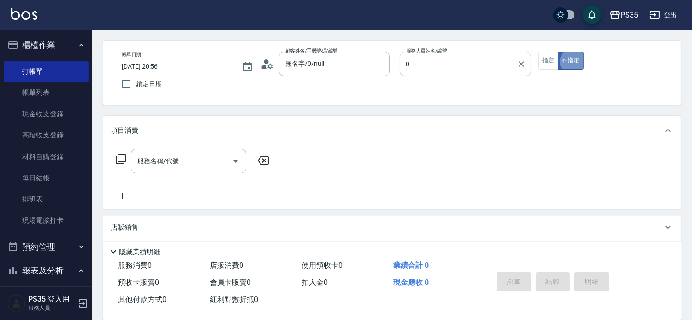
type input "kiki-0"
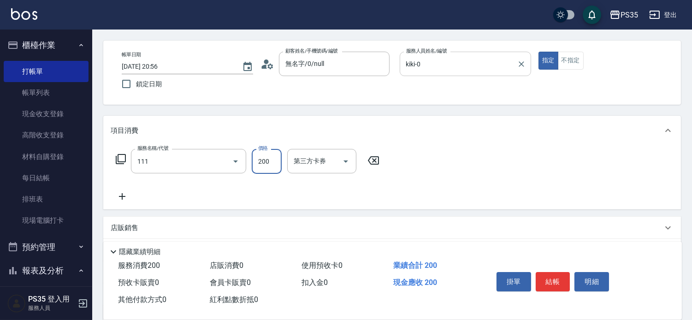
type input "200(111)"
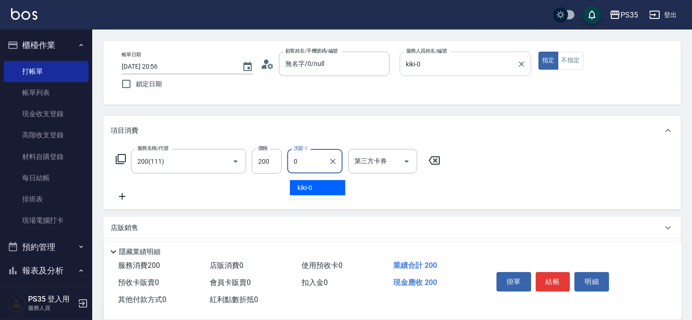
type input "kiki-0"
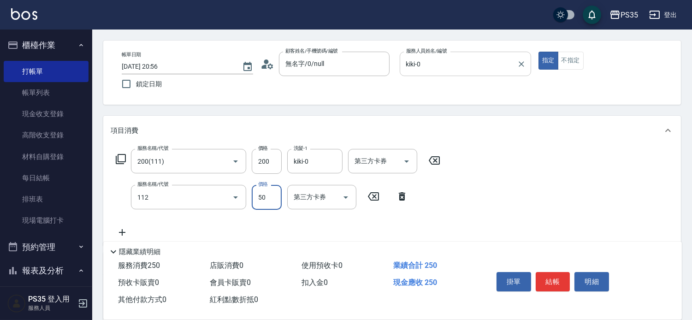
type input "精油50(112)"
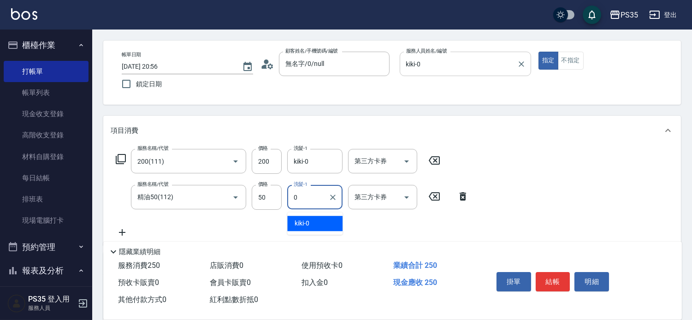
type input "kiki-0"
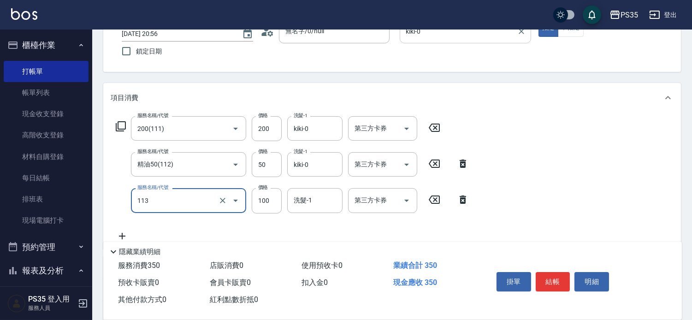
scroll to position [85, 0]
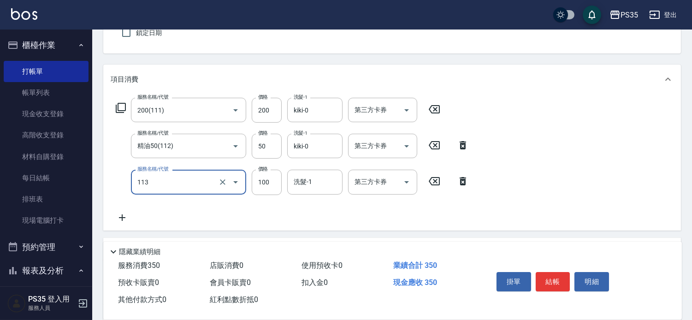
type input "瞬護100(113)"
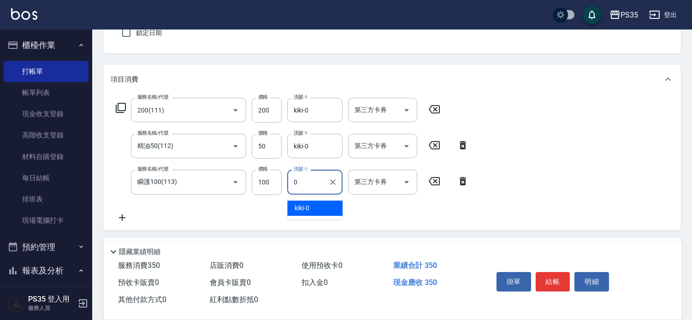
type input "kiki-0"
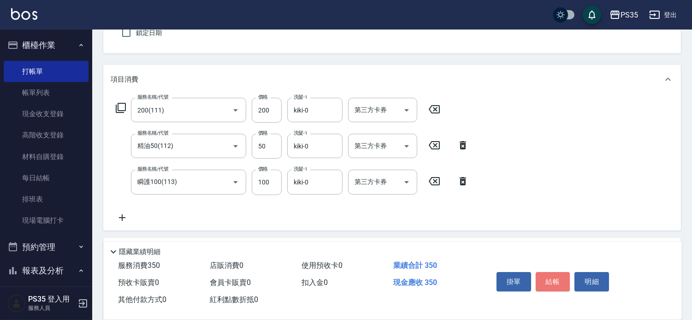
click at [564, 272] on button "結帳" at bounding box center [553, 281] width 35 height 19
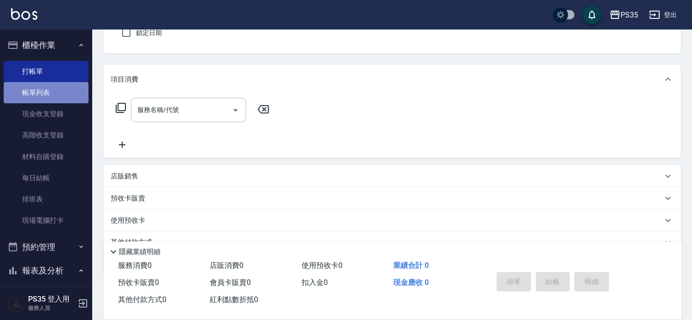
click at [57, 89] on link "帳單列表" at bounding box center [46, 92] width 85 height 21
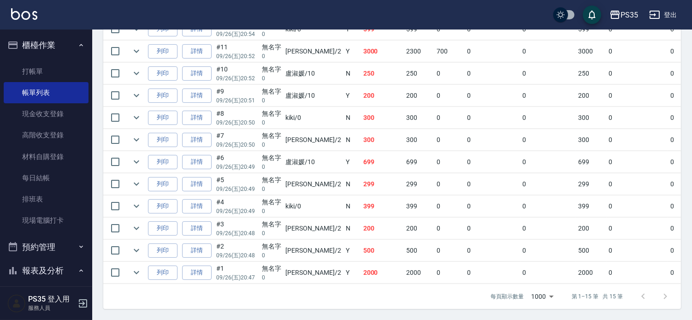
scroll to position [410, 0]
click at [33, 65] on link "打帳單" at bounding box center [46, 71] width 85 height 21
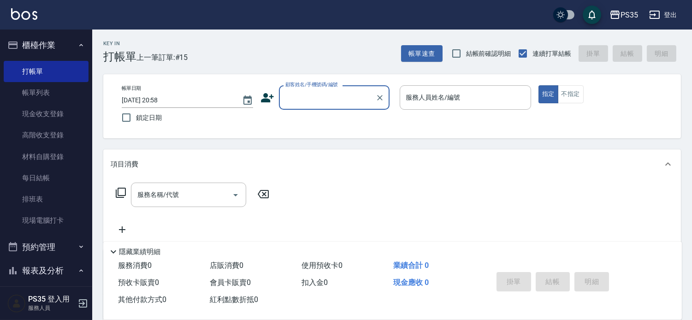
click at [351, 99] on input "顧客姓名/手機號碼/編號" at bounding box center [327, 97] width 89 height 16
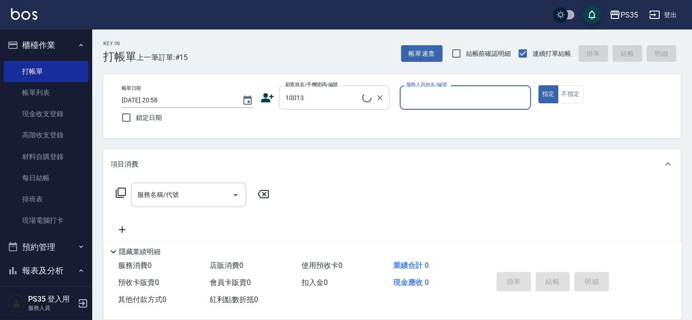
type input "[PERSON_NAME]/0980373764/10013"
type input "[PERSON_NAME]-100"
click at [539, 85] on button "指定" at bounding box center [549, 94] width 20 height 18
type button "true"
type input "[PERSON_NAME]-10"
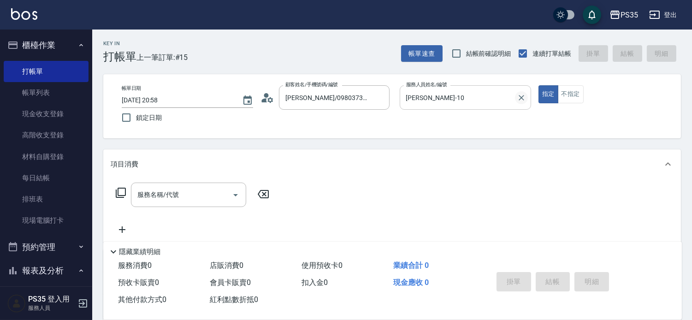
click at [524, 95] on icon "Clear" at bounding box center [522, 98] width 6 height 6
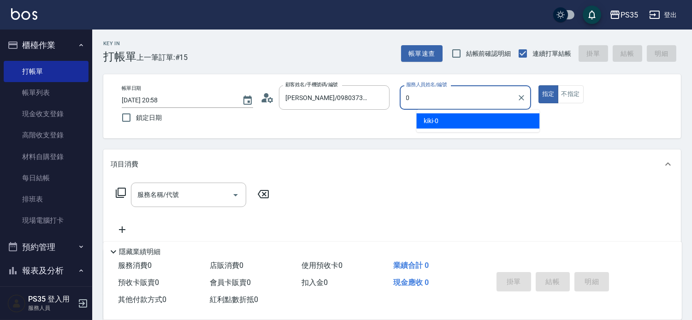
type input "kiki-0"
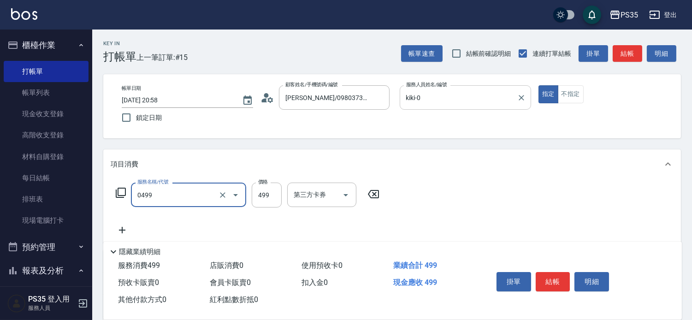
type input "[PERSON_NAME]499(0499)"
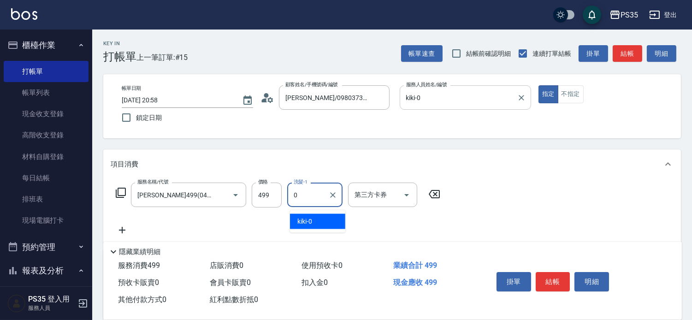
type input "kiki-0"
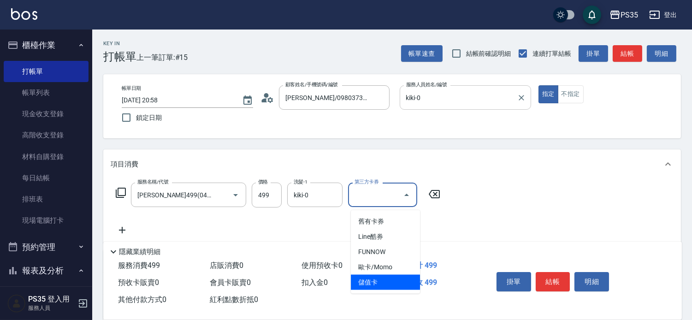
type input "儲值卡"
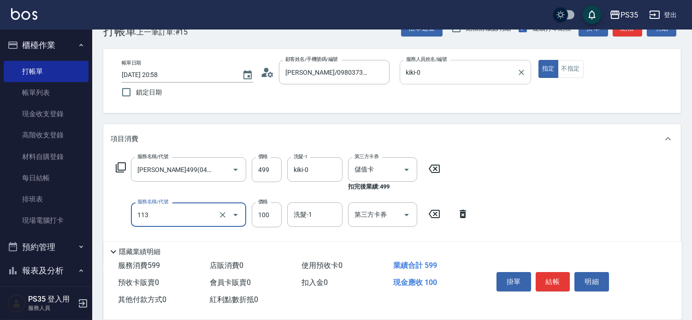
scroll to position [51, 0]
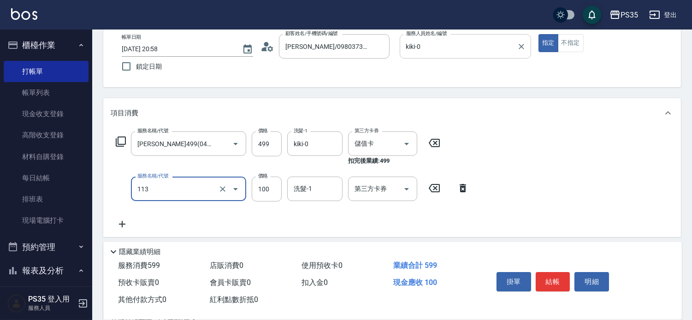
type input "瞬護100(113)"
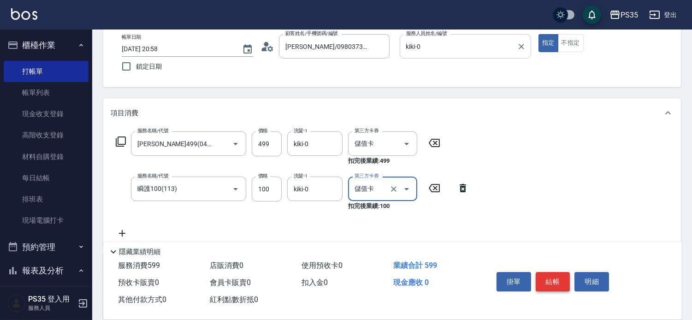
click at [555, 274] on button "結帳" at bounding box center [553, 281] width 35 height 19
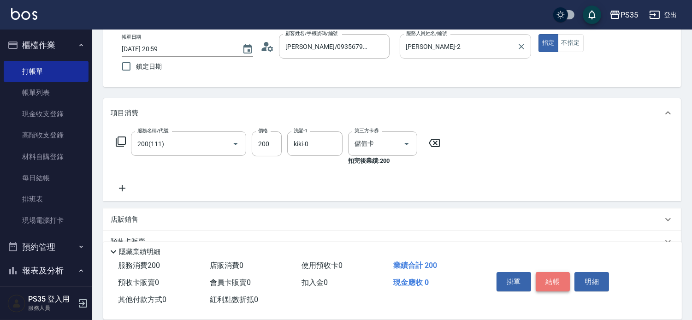
click at [555, 274] on button "結帳" at bounding box center [553, 281] width 35 height 19
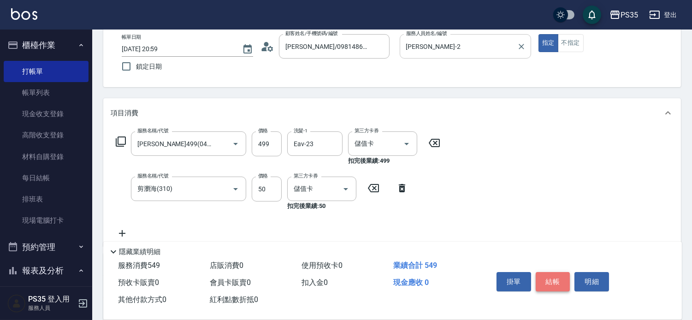
click at [555, 274] on button "結帳" at bounding box center [553, 281] width 35 height 19
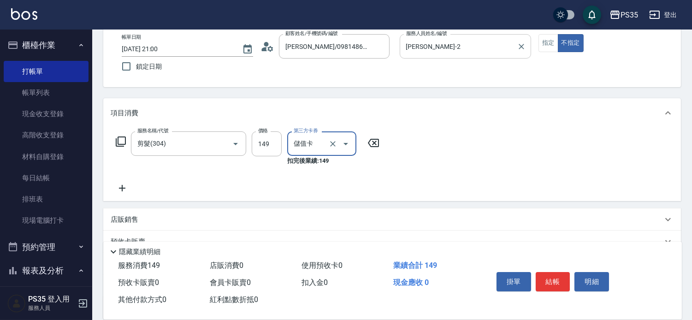
click at [559, 272] on button "結帳" at bounding box center [553, 281] width 35 height 19
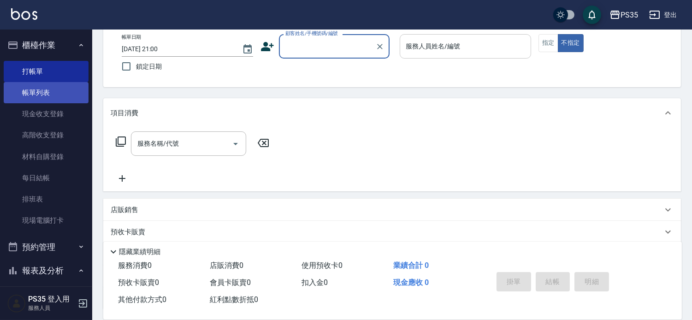
click at [34, 96] on link "帳單列表" at bounding box center [46, 92] width 85 height 21
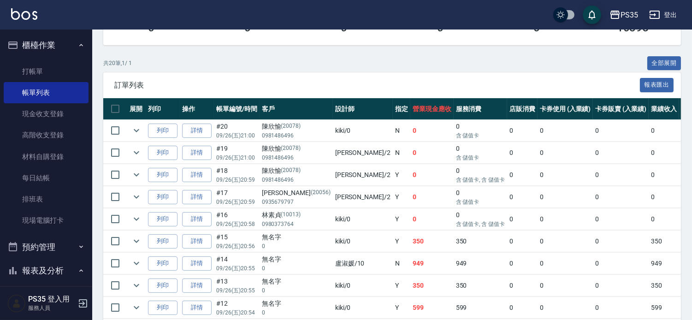
scroll to position [205, 0]
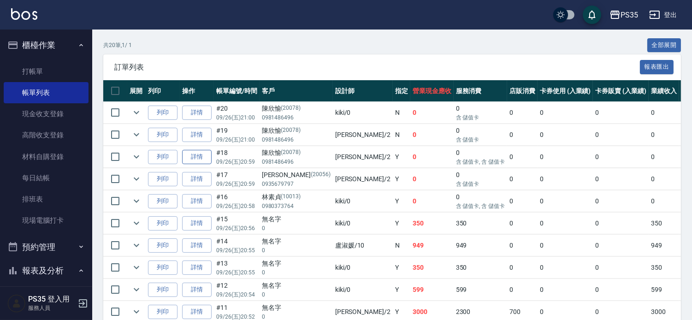
click at [203, 164] on link "詳情" at bounding box center [197, 157] width 30 height 14
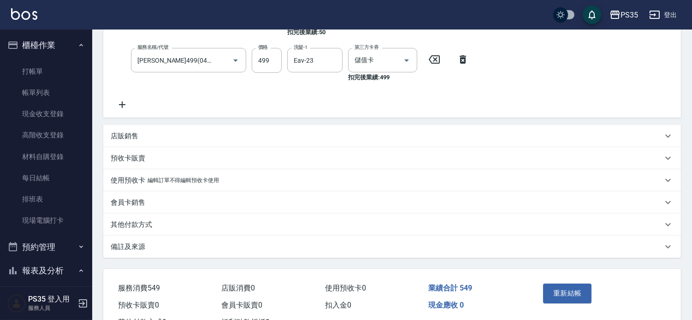
scroll to position [205, 0]
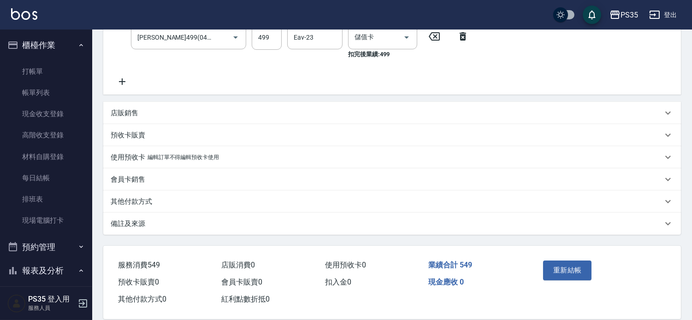
click at [122, 118] on p "店販銷售" at bounding box center [125, 113] width 28 height 10
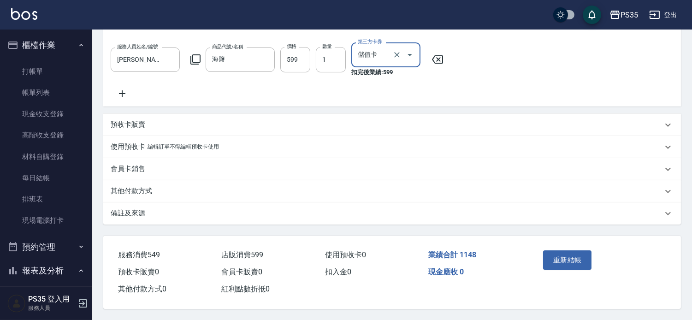
scroll to position [325, 0]
click at [578, 250] on button "重新結帳" at bounding box center [567, 259] width 49 height 19
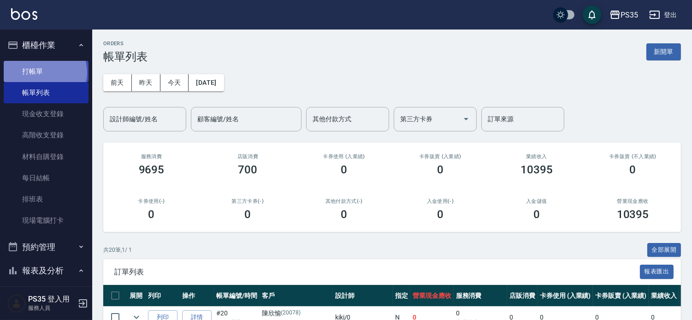
click at [44, 72] on link "打帳單" at bounding box center [46, 71] width 85 height 21
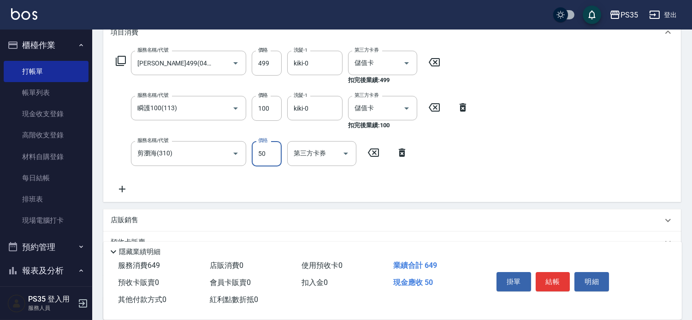
scroll to position [154, 0]
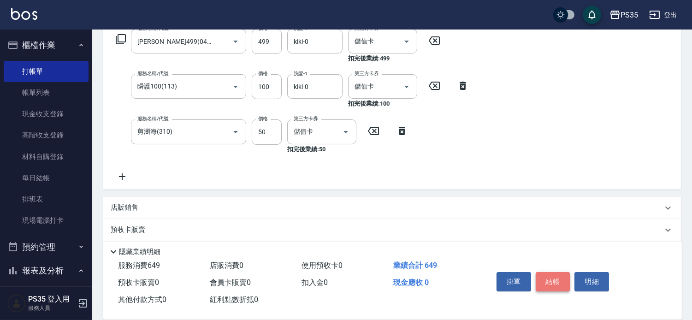
click at [546, 272] on button "結帳" at bounding box center [553, 281] width 35 height 19
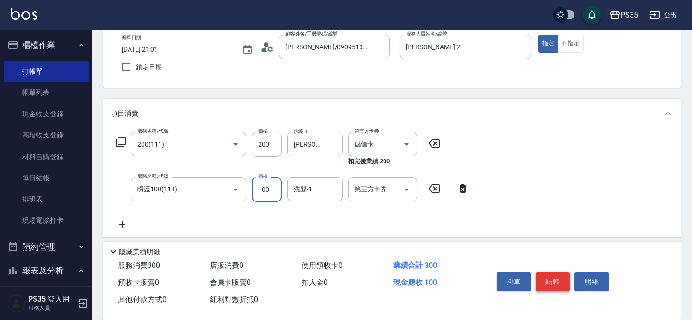
scroll to position [51, 0]
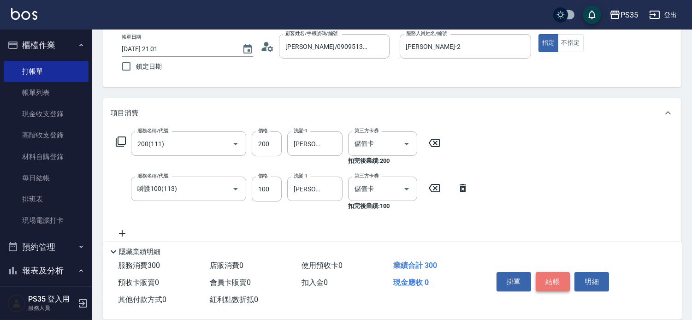
click at [546, 272] on button "結帳" at bounding box center [553, 281] width 35 height 19
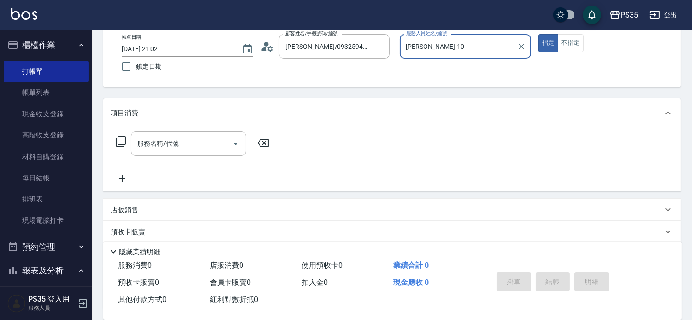
click at [539, 34] on button "指定" at bounding box center [549, 43] width 20 height 18
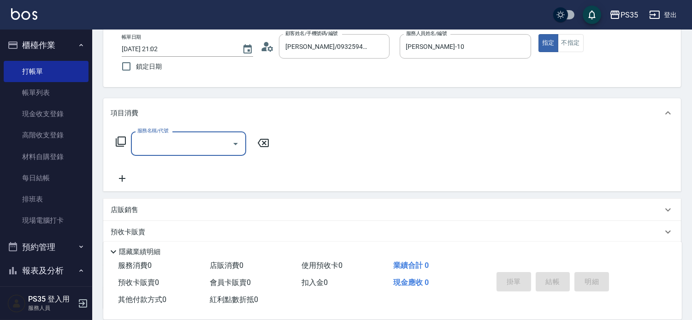
click at [218, 146] on input "服務名稱/代號" at bounding box center [181, 144] width 93 height 16
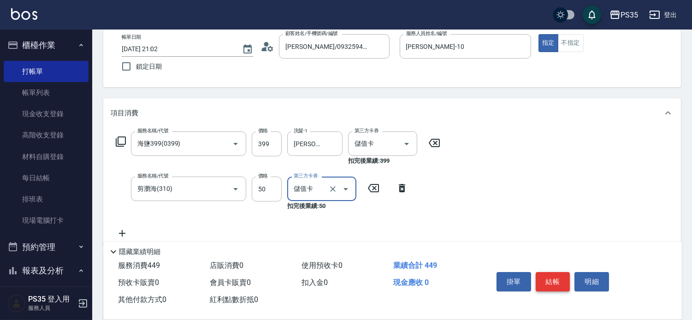
click at [558, 272] on button "結帳" at bounding box center [553, 281] width 35 height 19
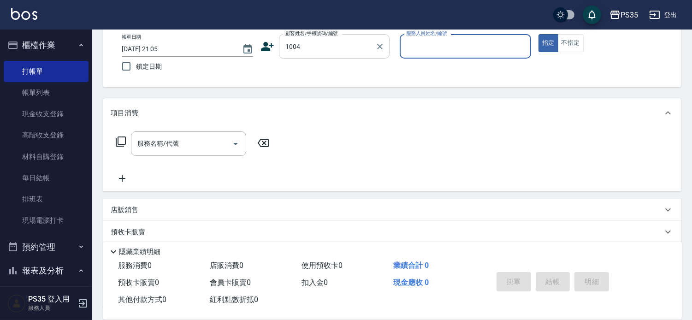
click at [369, 54] on div "1004 顧客姓名/手機號碼/編號" at bounding box center [334, 46] width 111 height 24
click at [539, 34] on button "指定" at bounding box center [549, 43] width 20 height 18
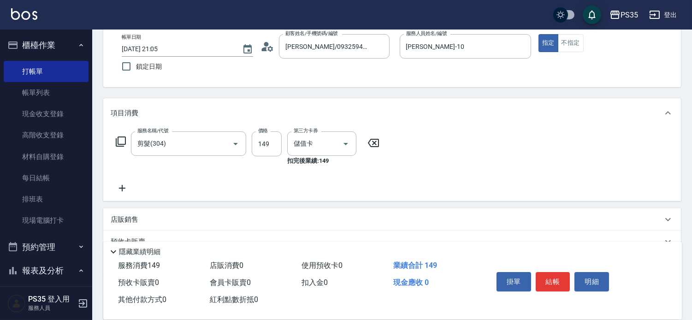
click at [380, 146] on icon at bounding box center [373, 142] width 23 height 11
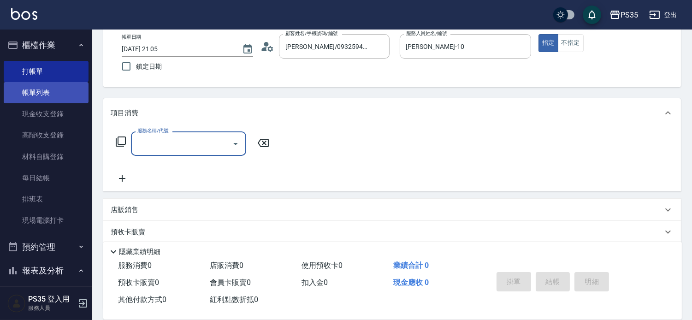
click at [48, 93] on link "帳單列表" at bounding box center [46, 92] width 85 height 21
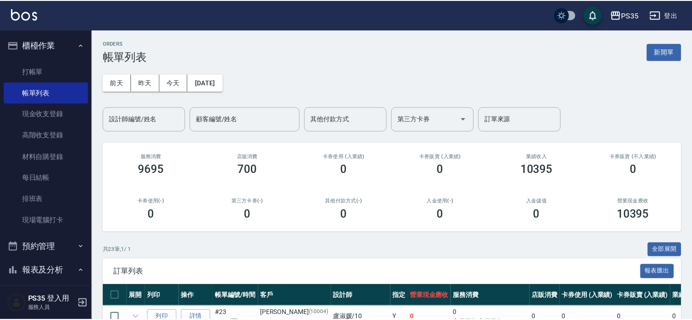
scroll to position [154, 0]
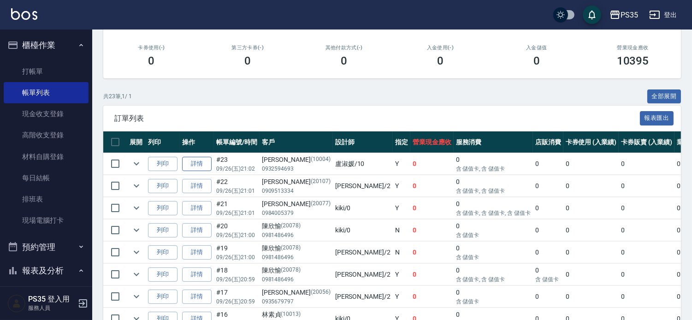
click at [192, 171] on link "詳情" at bounding box center [197, 164] width 30 height 14
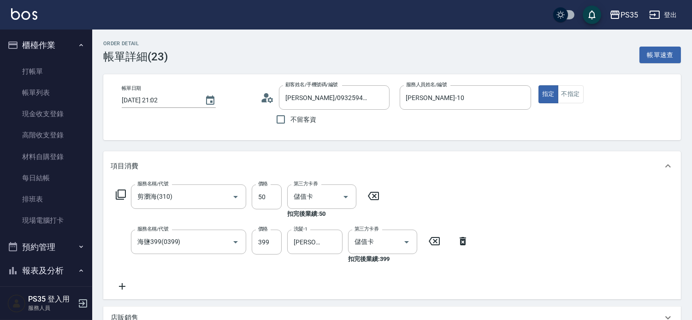
click at [463, 243] on icon at bounding box center [463, 241] width 6 height 8
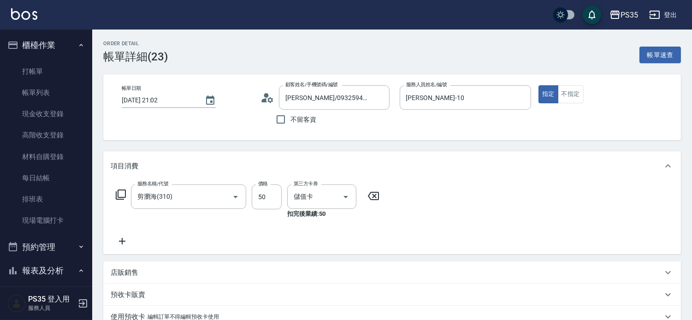
click at [375, 200] on icon at bounding box center [373, 195] width 23 height 11
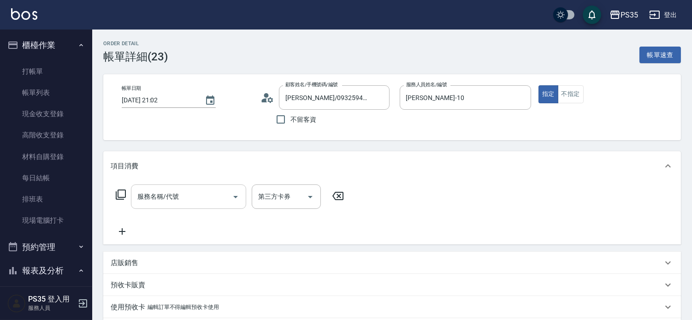
click at [149, 196] on div "服務名稱/代號 服務名稱/代號" at bounding box center [188, 196] width 115 height 24
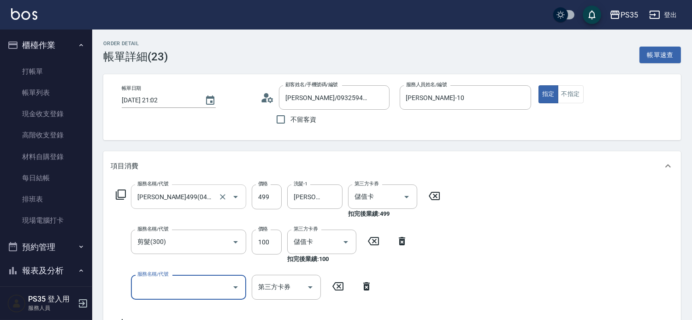
scroll to position [205, 0]
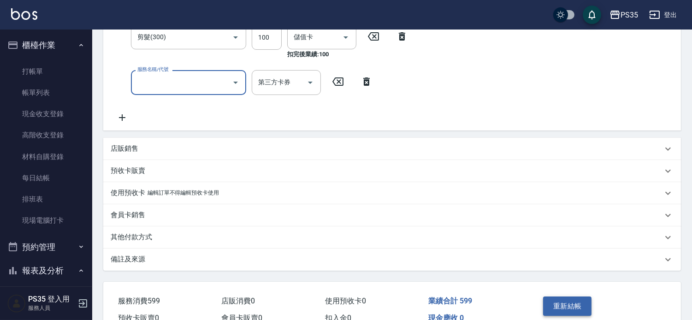
click at [570, 305] on button "重新結帳" at bounding box center [567, 306] width 49 height 19
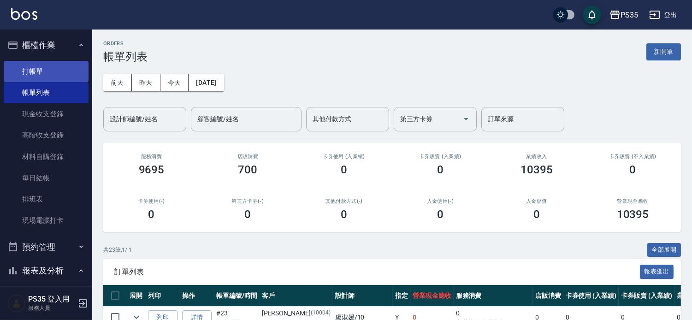
click at [37, 77] on link "打帳單" at bounding box center [46, 71] width 85 height 21
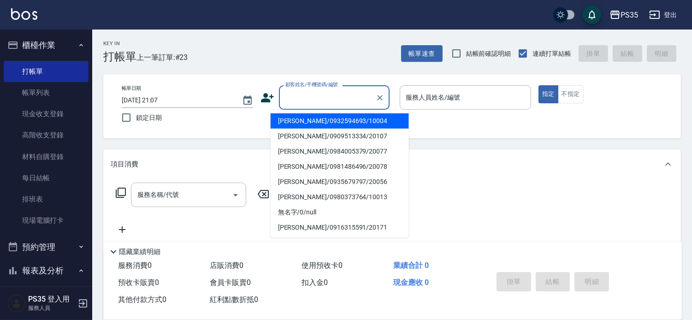
click at [337, 98] on input "顧客姓名/手機號碼/編號" at bounding box center [327, 97] width 89 height 16
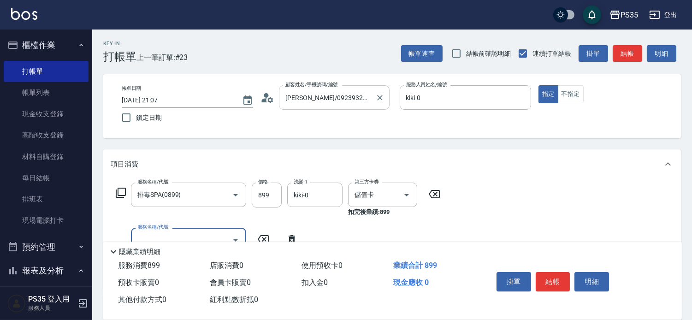
scroll to position [51, 0]
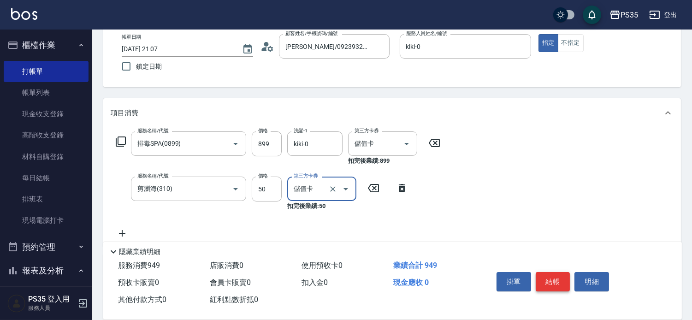
click at [552, 272] on button "結帳" at bounding box center [553, 281] width 35 height 19
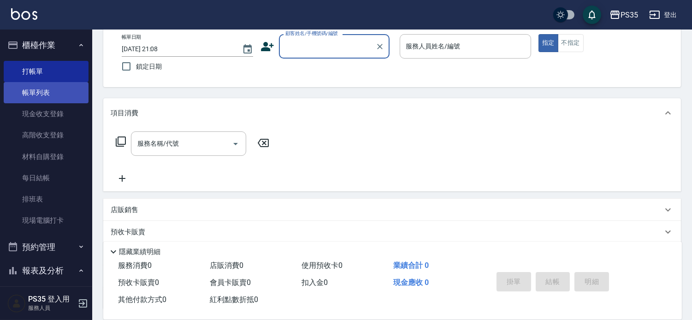
click at [45, 95] on link "帳單列表" at bounding box center [46, 92] width 85 height 21
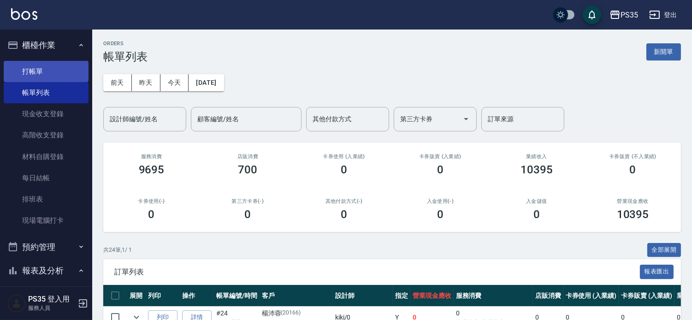
click at [43, 72] on link "打帳單" at bounding box center [46, 71] width 85 height 21
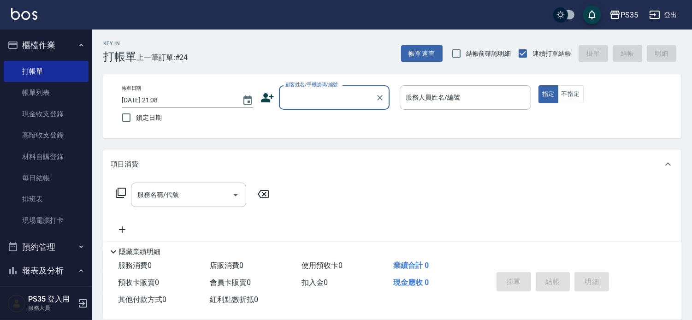
click at [335, 99] on input "顧客姓名/手機號碼/編號" at bounding box center [327, 97] width 89 height 16
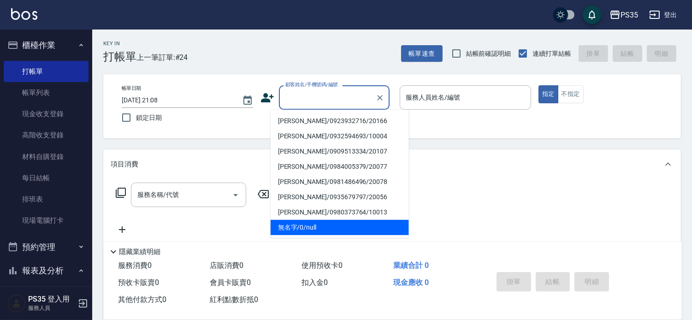
click at [310, 226] on li "無名字/0/null" at bounding box center [340, 227] width 138 height 15
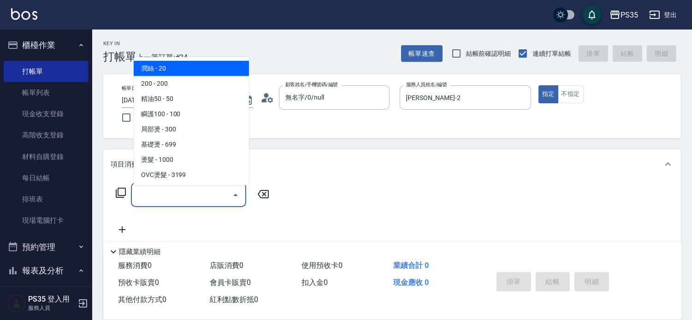
click at [145, 196] on input "服務名稱/代號" at bounding box center [181, 195] width 93 height 16
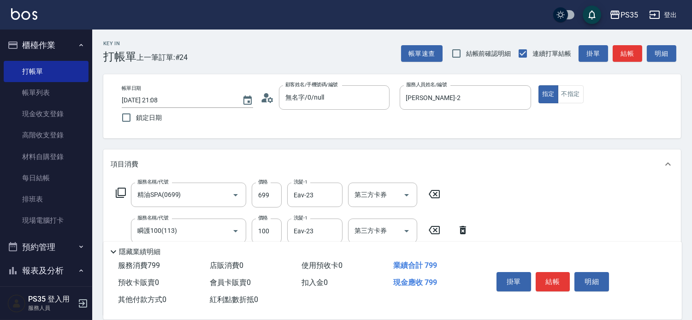
scroll to position [51, 0]
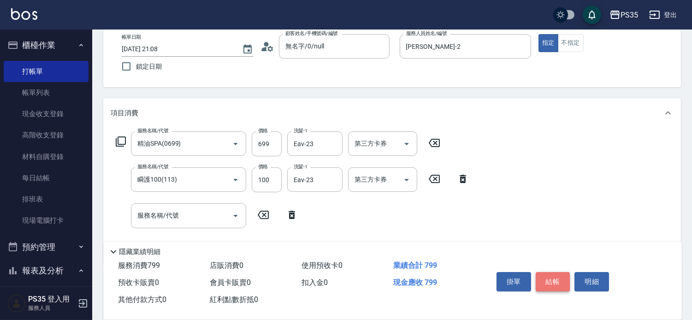
click at [555, 272] on button "結帳" at bounding box center [553, 281] width 35 height 19
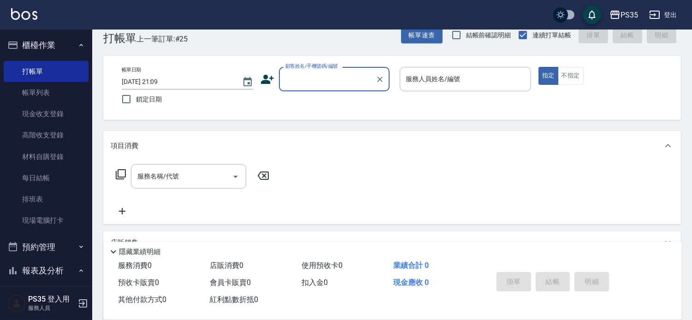
scroll to position [0, 0]
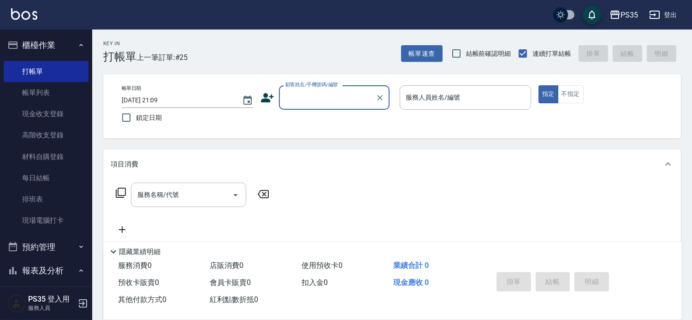
click at [304, 93] on input "顧客姓名/手機號碼/編號" at bounding box center [327, 97] width 89 height 16
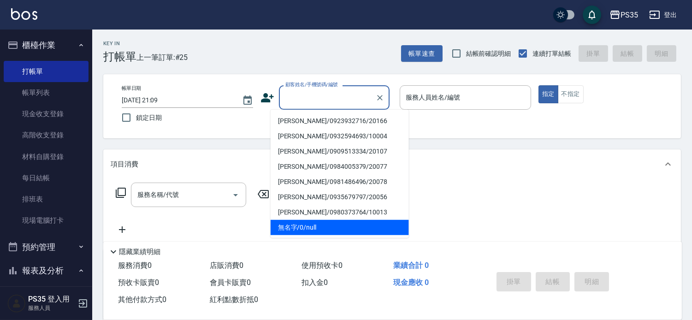
drag, startPoint x: 309, startPoint y: 228, endPoint x: 343, endPoint y: 172, distance: 64.5
click at [309, 227] on li "無名字/0/null" at bounding box center [340, 227] width 138 height 15
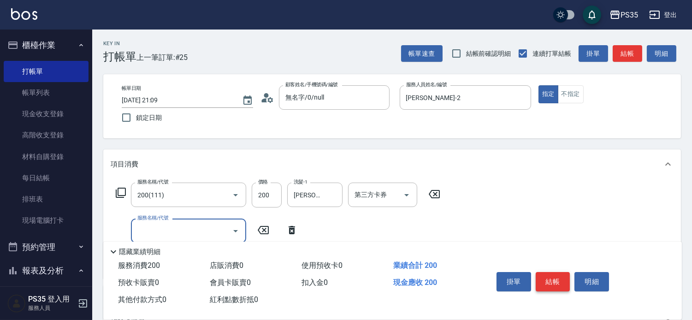
click at [552, 276] on button "結帳" at bounding box center [553, 281] width 35 height 19
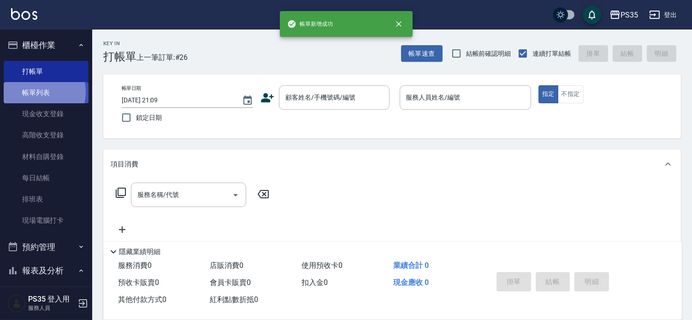
click at [30, 92] on link "帳單列表" at bounding box center [46, 92] width 85 height 21
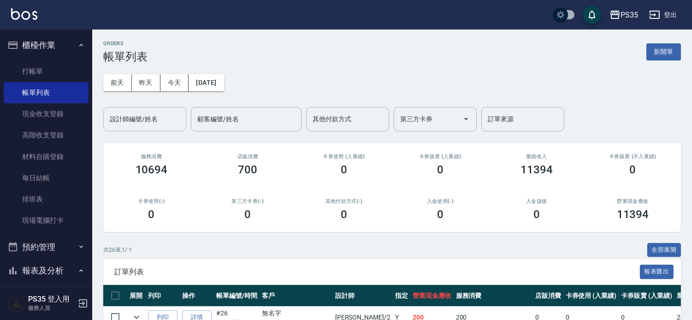
click at [140, 122] on input "設計師編號/姓名" at bounding box center [144, 119] width 75 height 16
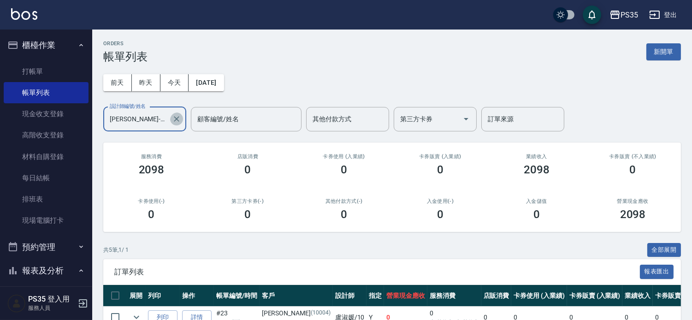
click at [174, 116] on icon "Clear" at bounding box center [176, 118] width 9 height 9
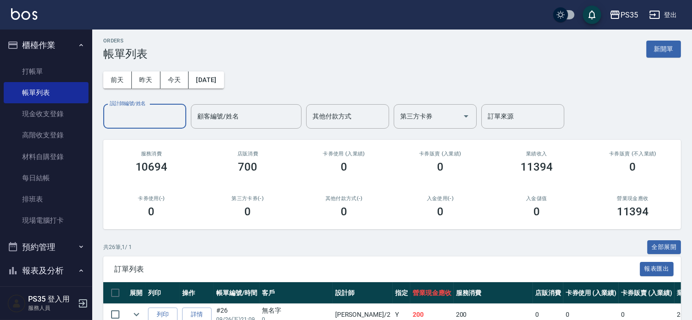
scroll to position [205, 0]
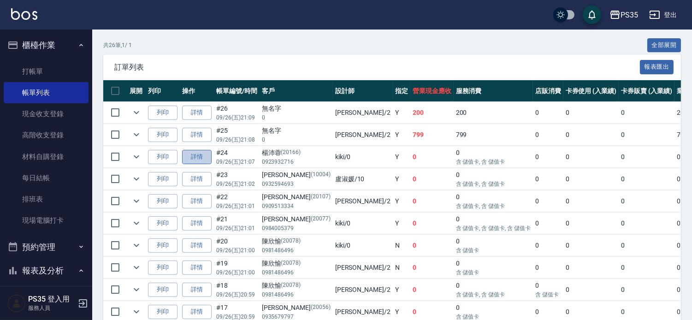
click at [197, 164] on link "詳情" at bounding box center [197, 157] width 30 height 14
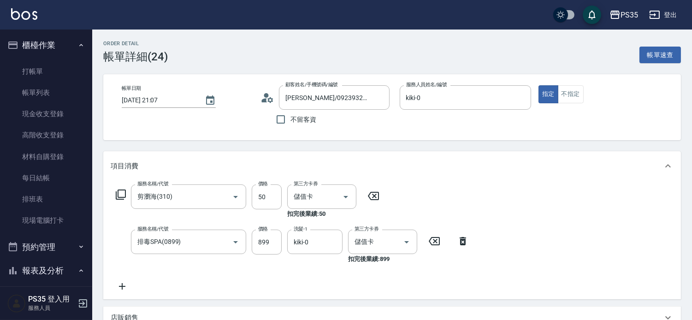
scroll to position [102, 0]
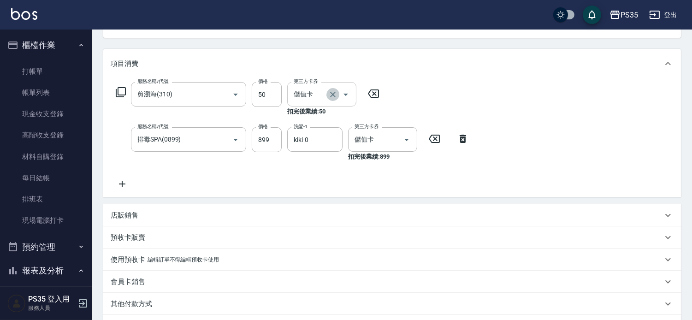
click at [328, 94] on icon "Clear" at bounding box center [332, 94] width 9 height 9
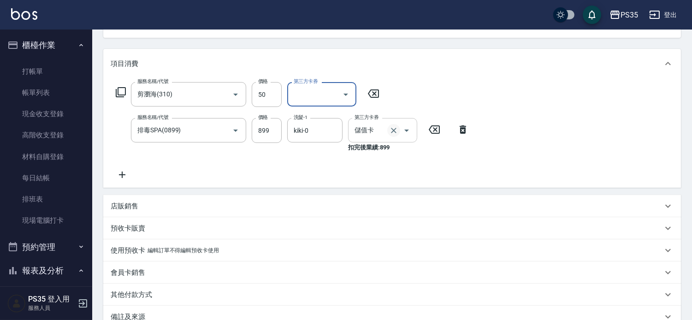
click at [389, 132] on icon "Clear" at bounding box center [393, 130] width 9 height 9
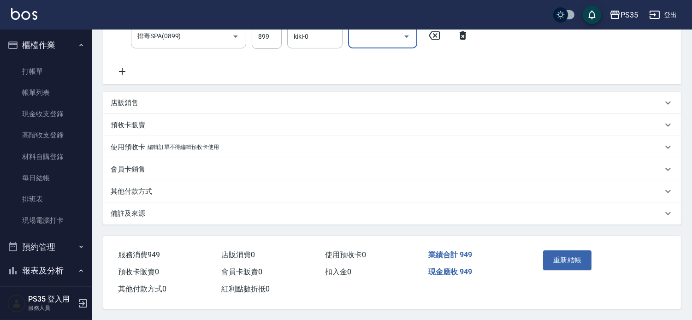
scroll to position [213, 0]
click at [577, 250] on button "重新結帳" at bounding box center [567, 259] width 49 height 19
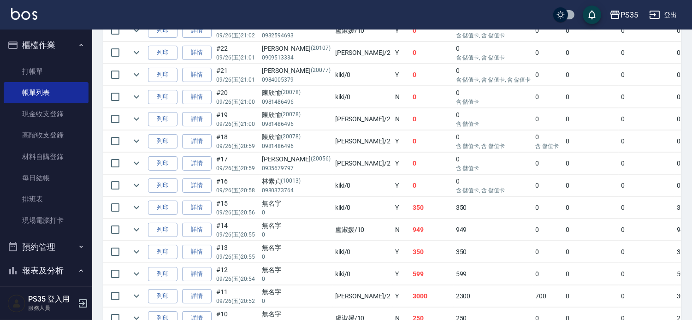
scroll to position [358, 0]
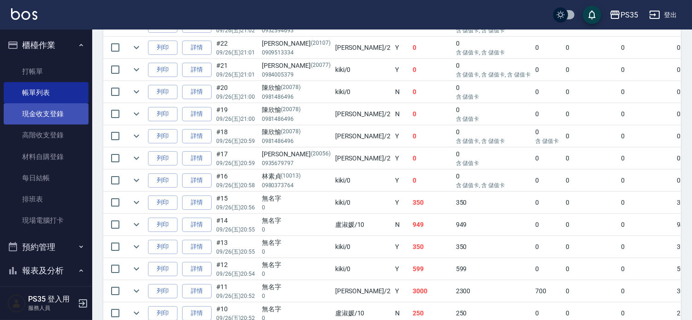
click at [56, 116] on link "現金收支登錄" at bounding box center [46, 113] width 85 height 21
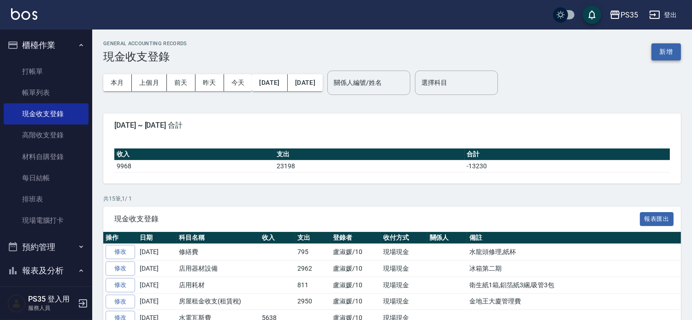
click at [671, 52] on button "新增" at bounding box center [667, 51] width 30 height 17
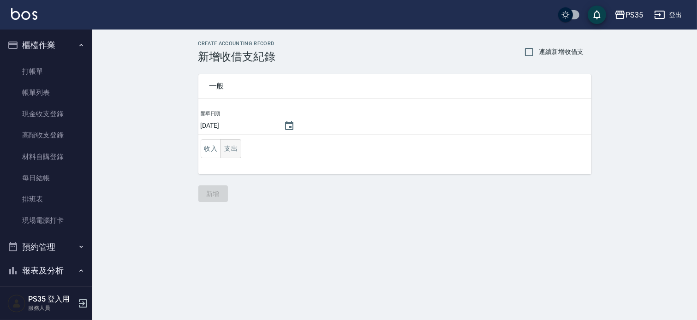
click at [233, 152] on button "支出" at bounding box center [230, 148] width 21 height 19
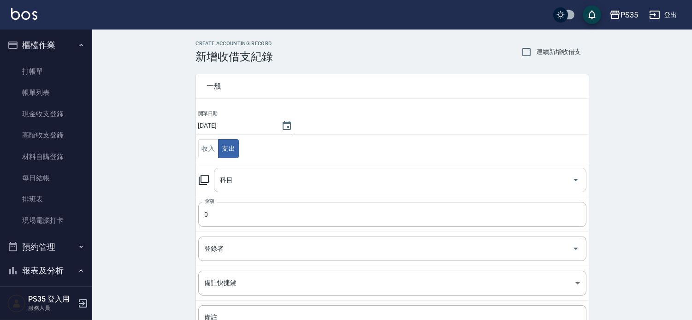
click at [243, 185] on input "科目" at bounding box center [393, 180] width 351 height 16
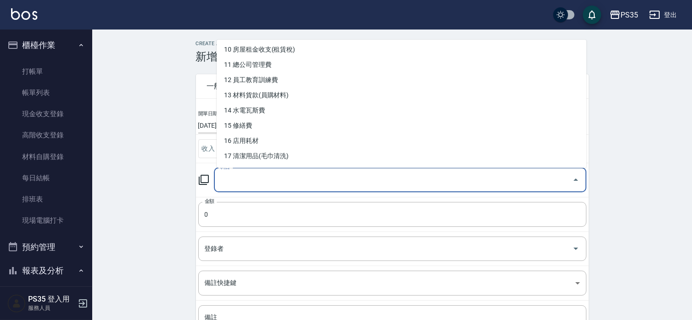
scroll to position [205, 0]
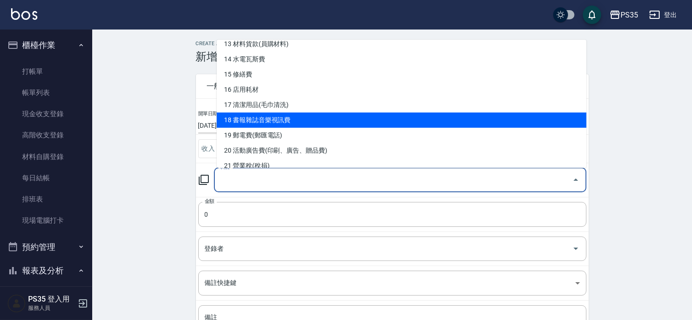
click at [307, 120] on li "18 書報雜誌音樂視訊費" at bounding box center [402, 120] width 370 height 15
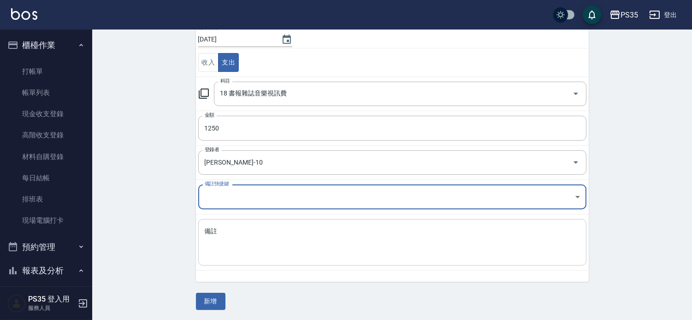
scroll to position [87, 0]
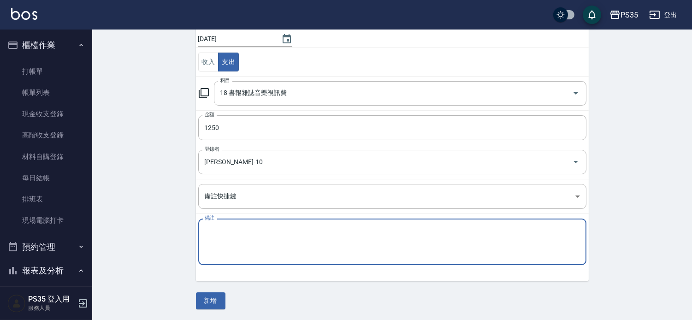
click at [232, 232] on textarea "備註" at bounding box center [392, 241] width 375 height 31
click at [208, 299] on button "新增" at bounding box center [211, 300] width 30 height 17
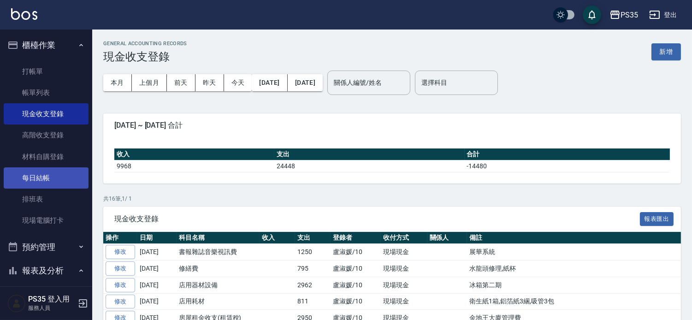
click at [38, 173] on link "每日結帳" at bounding box center [46, 177] width 85 height 21
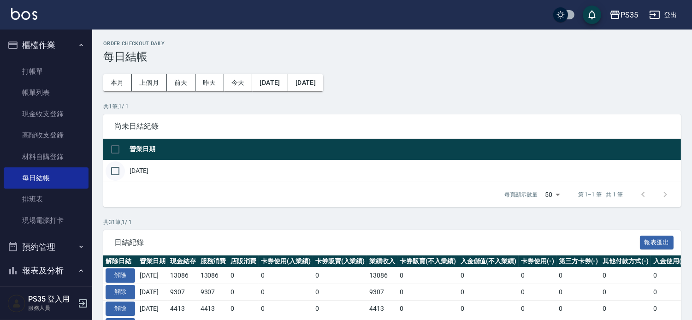
click at [115, 172] on input "checkbox" at bounding box center [115, 170] width 19 height 19
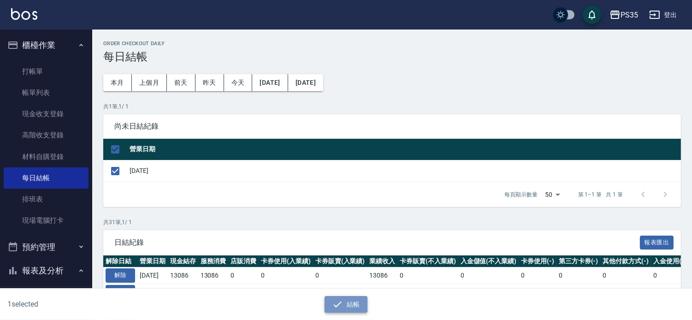
click at [343, 299] on icon "button" at bounding box center [337, 304] width 11 height 11
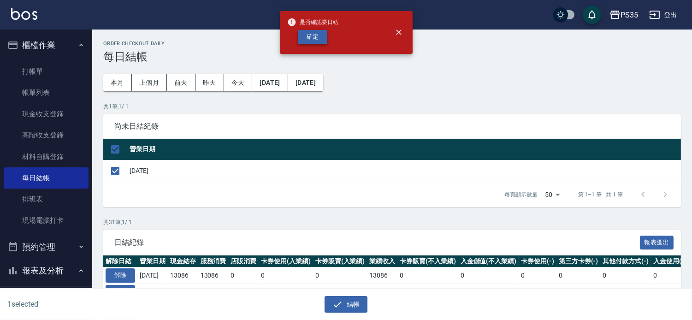
click at [308, 31] on button "確定" at bounding box center [313, 37] width 30 height 14
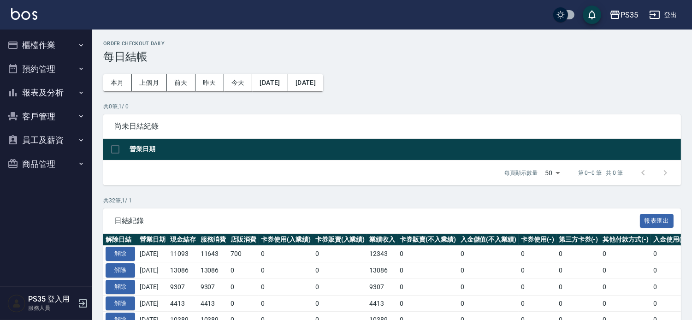
click at [51, 86] on button "報表及分析" at bounding box center [46, 93] width 85 height 24
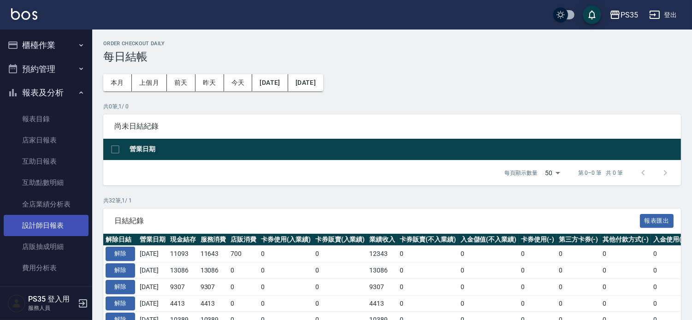
click at [36, 219] on link "設計師日報表" at bounding box center [46, 225] width 85 height 21
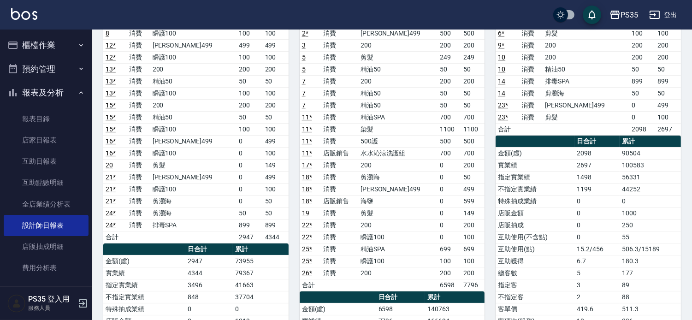
scroll to position [154, 0]
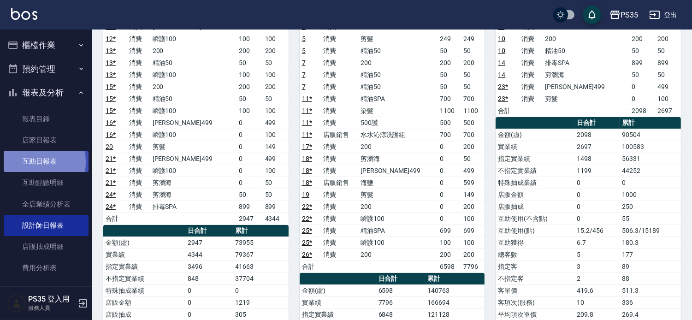
click at [30, 162] on link "互助日報表" at bounding box center [46, 161] width 85 height 21
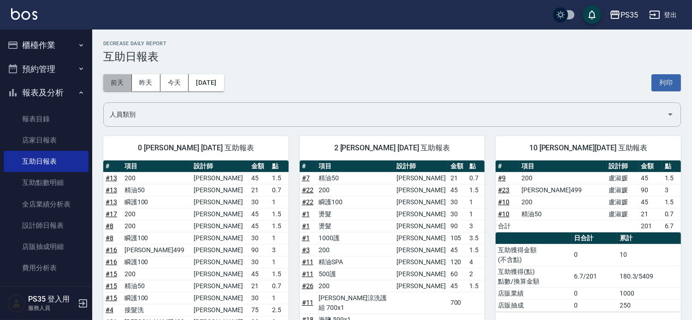
click at [130, 85] on button "前天" at bounding box center [117, 82] width 29 height 17
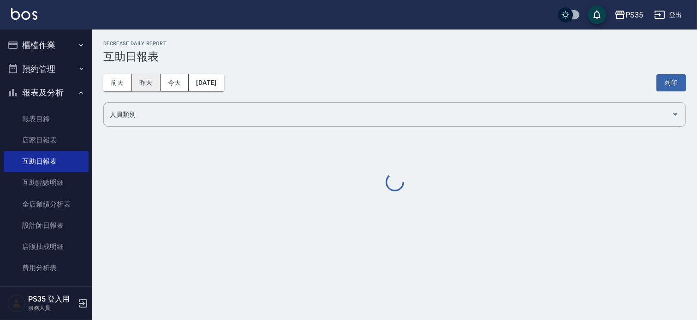
click at [148, 85] on button "昨天" at bounding box center [146, 82] width 29 height 17
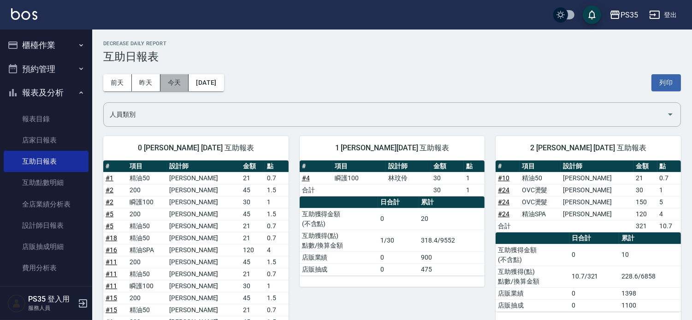
click at [173, 80] on button "今天" at bounding box center [174, 82] width 29 height 17
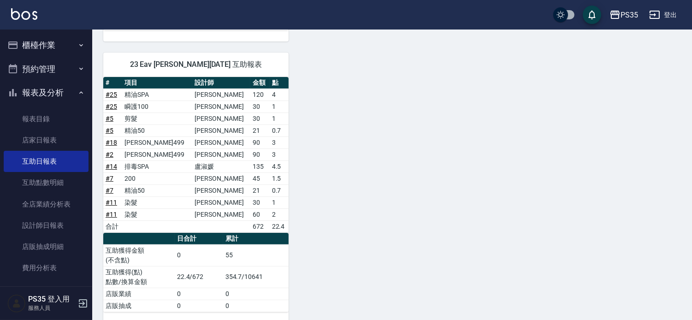
scroll to position [477, 0]
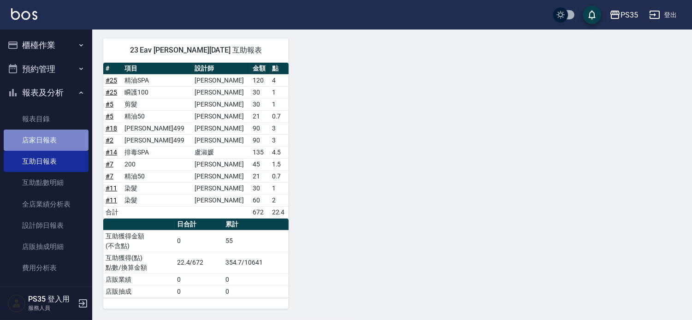
drag, startPoint x: 59, startPoint y: 138, endPoint x: 63, endPoint y: 135, distance: 5.3
click at [59, 139] on link "店家日報表" at bounding box center [46, 140] width 85 height 21
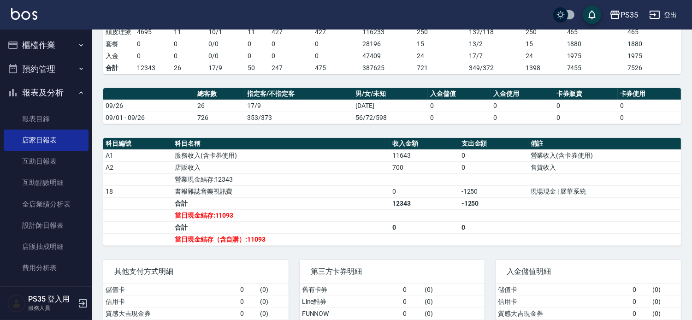
scroll to position [256, 0]
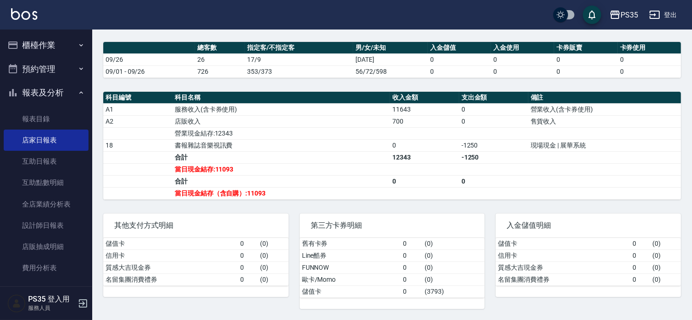
click at [56, 226] on link "設計師日報表" at bounding box center [46, 225] width 85 height 21
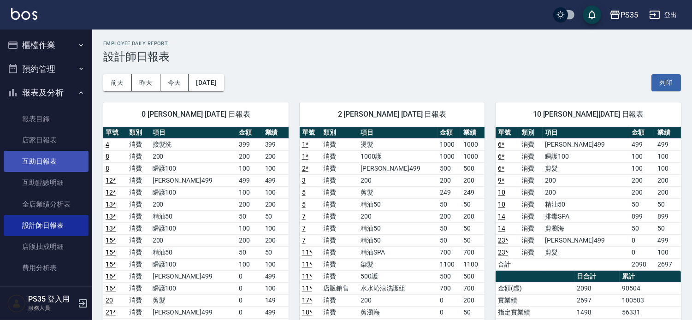
click at [41, 164] on link "互助日報表" at bounding box center [46, 161] width 85 height 21
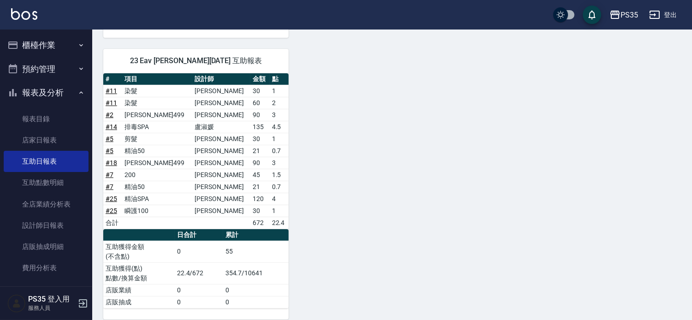
scroll to position [477, 0]
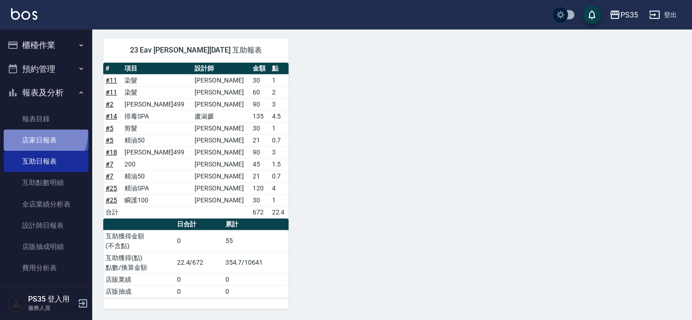
click at [43, 134] on link "店家日報表" at bounding box center [46, 140] width 85 height 21
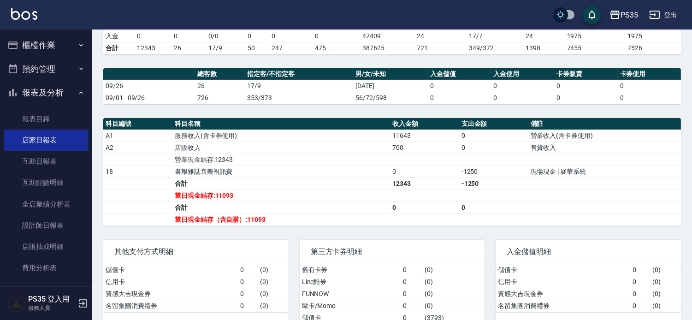
scroll to position [7, 0]
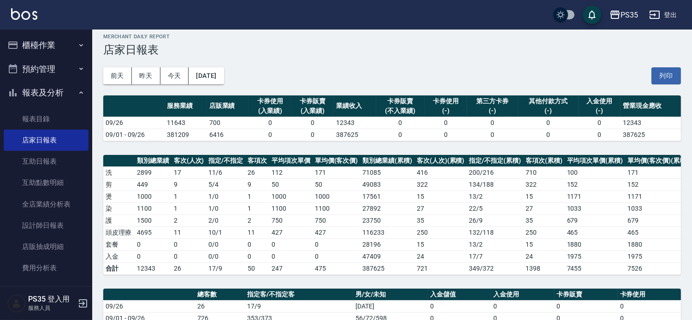
click at [30, 43] on button "櫃檯作業" at bounding box center [46, 45] width 85 height 24
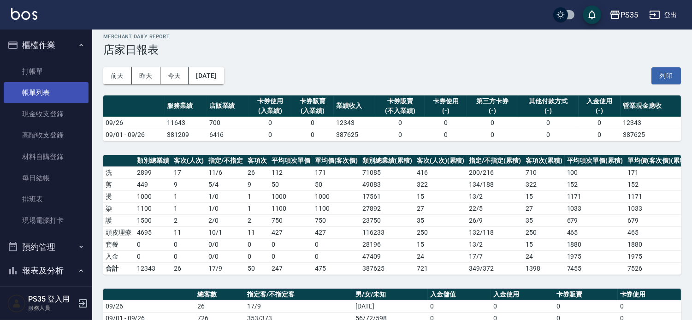
click at [37, 95] on link "帳單列表" at bounding box center [46, 92] width 85 height 21
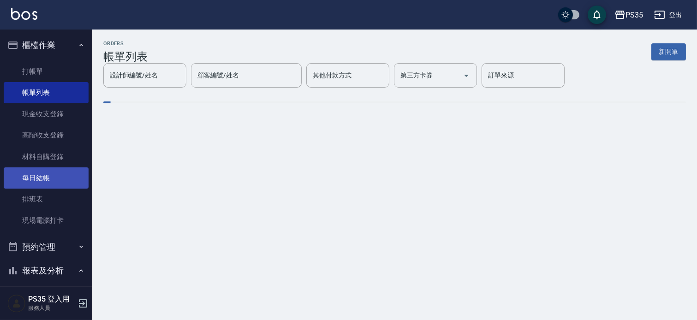
click at [35, 179] on link "每日結帳" at bounding box center [46, 177] width 85 height 21
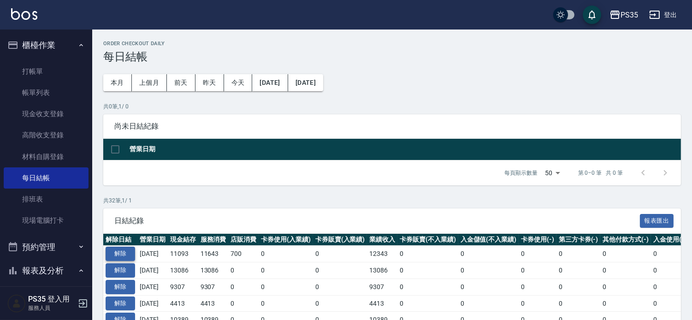
click at [119, 260] on button "解除" at bounding box center [121, 254] width 30 height 14
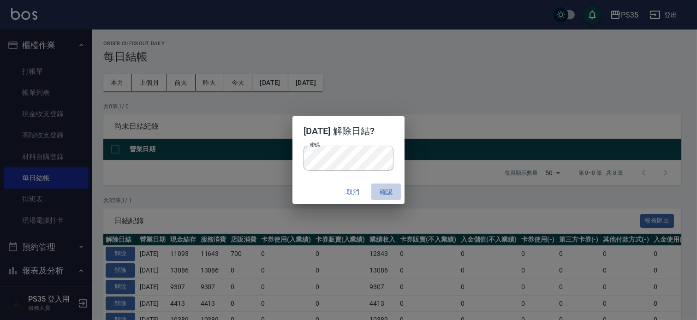
click at [401, 193] on button "確認" at bounding box center [386, 192] width 30 height 17
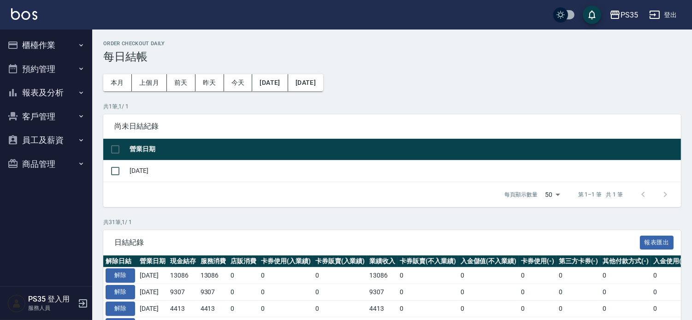
click at [47, 38] on button "櫃檯作業" at bounding box center [46, 45] width 85 height 24
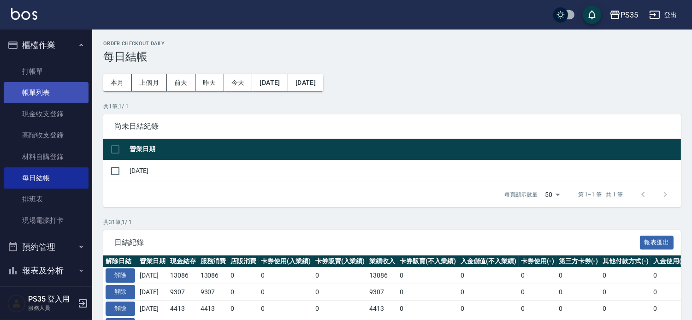
click at [40, 95] on link "帳單列表" at bounding box center [46, 92] width 85 height 21
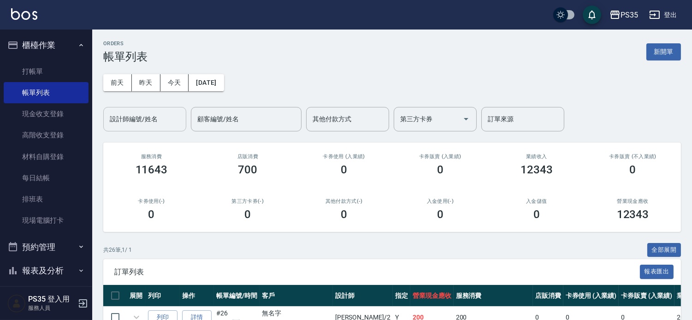
click at [160, 120] on input "設計師編號/姓名" at bounding box center [144, 119] width 75 height 16
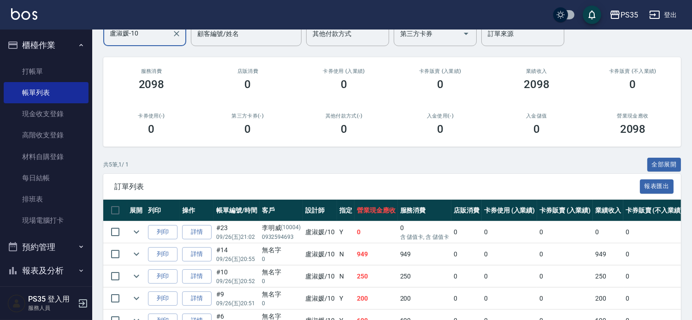
scroll to position [154, 0]
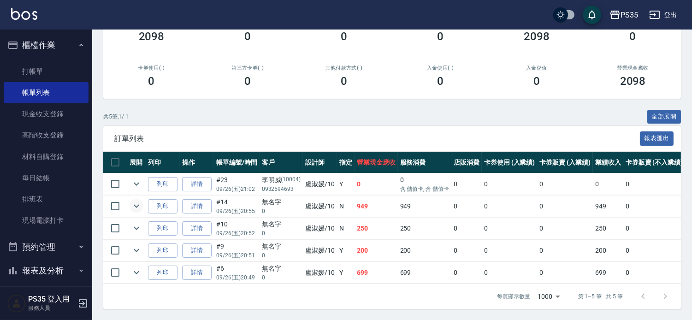
type input "[PERSON_NAME]-10"
click at [139, 201] on icon "expand row" at bounding box center [136, 206] width 11 height 11
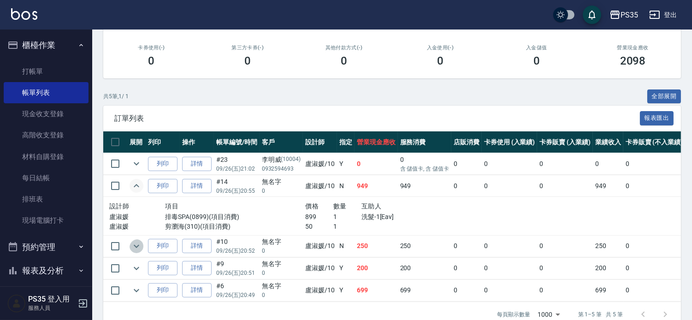
click at [142, 252] on icon "expand row" at bounding box center [136, 246] width 11 height 11
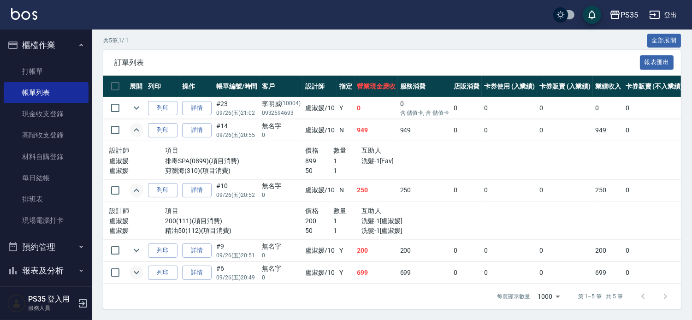
scroll to position [242, 0]
click at [209, 183] on link "詳情" at bounding box center [197, 190] width 30 height 14
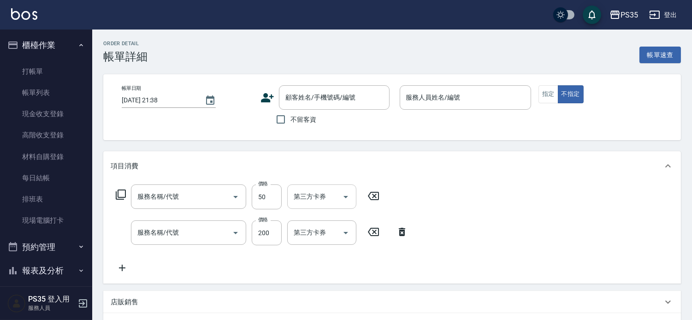
type input "[DATE] 20:52"
type input "[PERSON_NAME]-10"
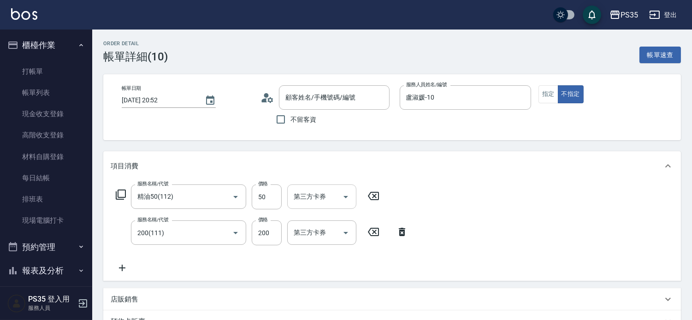
type input "精油50(112)"
type input "200(111)"
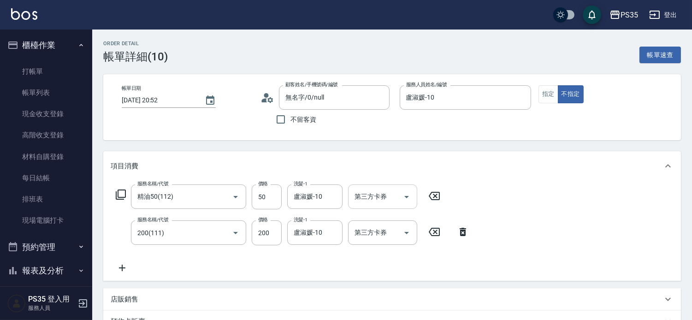
type input "無名字/0/null"
click at [334, 200] on icon "Clear" at bounding box center [333, 197] width 6 height 6
type input "Eav-23"
click at [333, 238] on icon "Clear" at bounding box center [332, 232] width 9 height 9
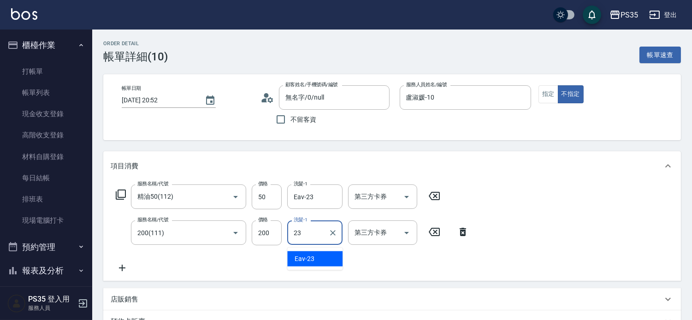
type input "Eav-23"
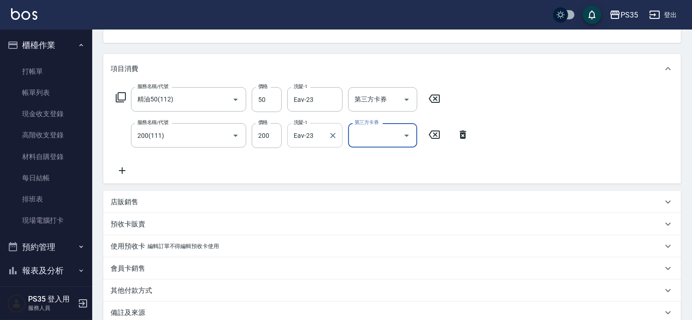
scroll to position [213, 0]
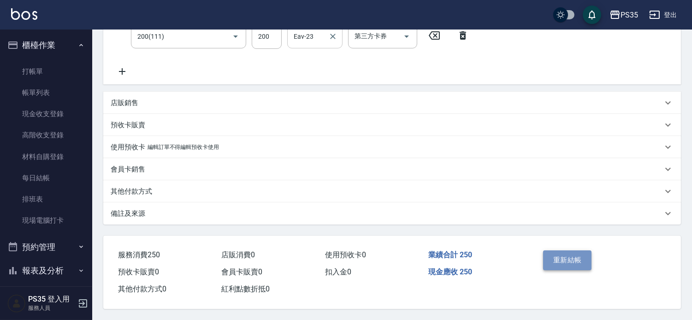
click at [564, 252] on button "重新結帳" at bounding box center [567, 259] width 49 height 19
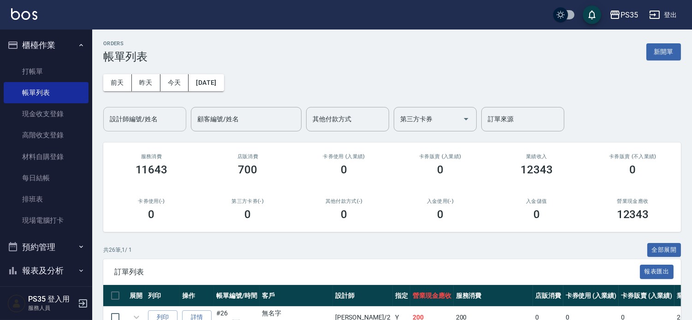
click at [165, 122] on input "設計師編號/姓名" at bounding box center [144, 119] width 75 height 16
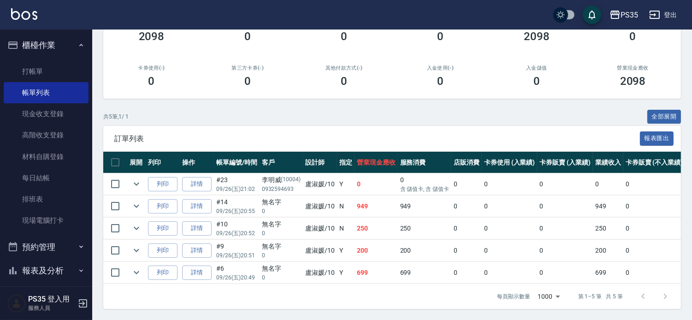
scroll to position [166, 0]
type input "[PERSON_NAME]-10"
click at [139, 227] on icon "expand row" at bounding box center [137, 228] width 6 height 3
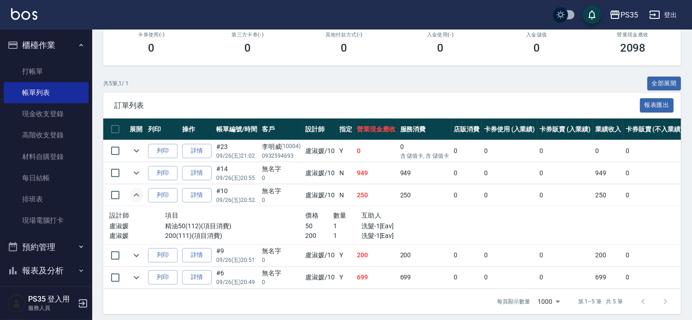
scroll to position [204, 0]
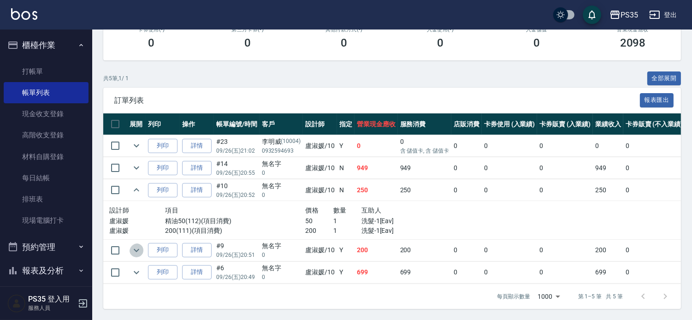
click at [136, 245] on icon "expand row" at bounding box center [136, 250] width 11 height 11
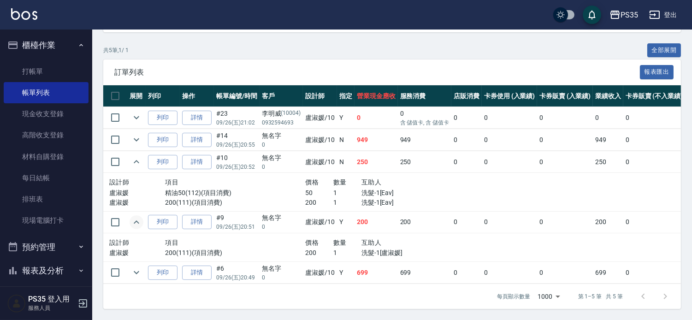
scroll to position [232, 0]
click at [203, 215] on link "詳情" at bounding box center [197, 222] width 30 height 14
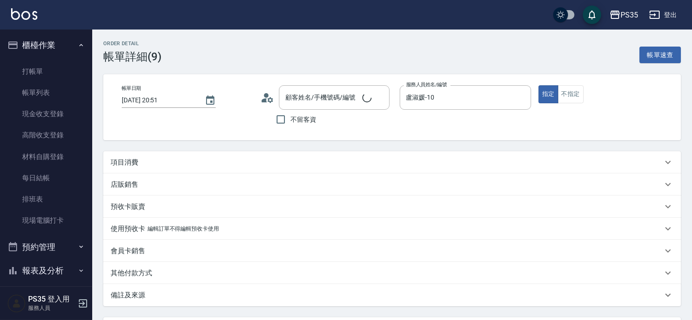
type input "[DATE] 20:51"
type input "[PERSON_NAME]-10"
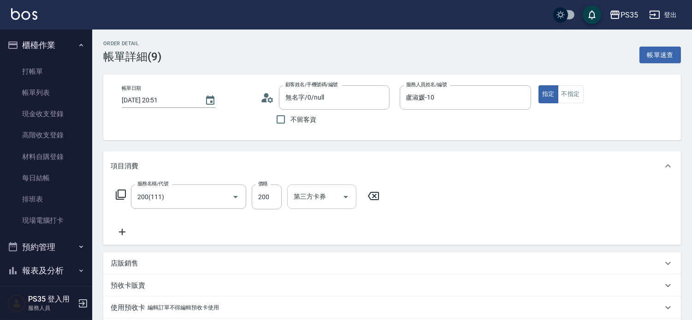
type input "無名字/0/null"
type input "200(111)"
click at [333, 200] on icon "Clear" at bounding box center [333, 197] width 6 height 6
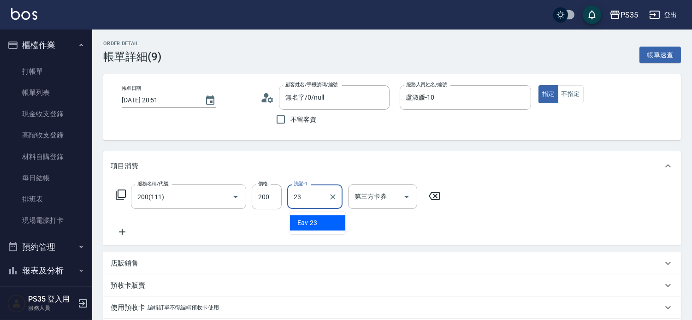
type input "Eav-23"
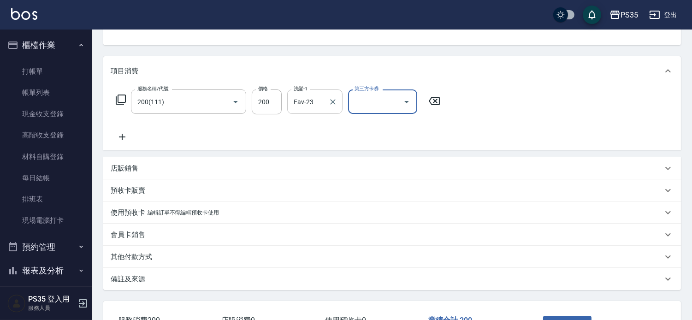
scroll to position [177, 0]
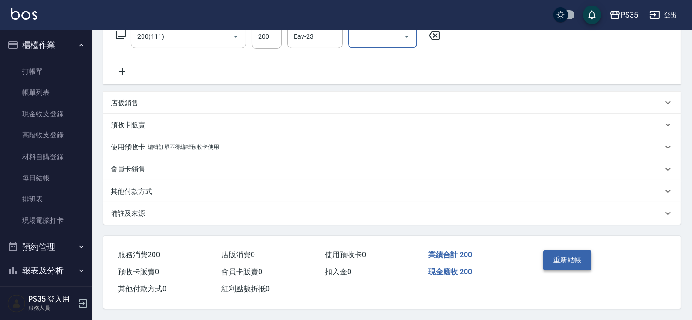
click at [576, 250] on button "重新結帳" at bounding box center [567, 259] width 49 height 19
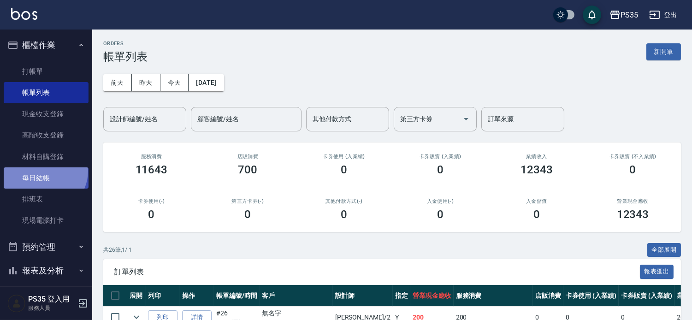
click at [44, 171] on link "每日結帳" at bounding box center [46, 177] width 85 height 21
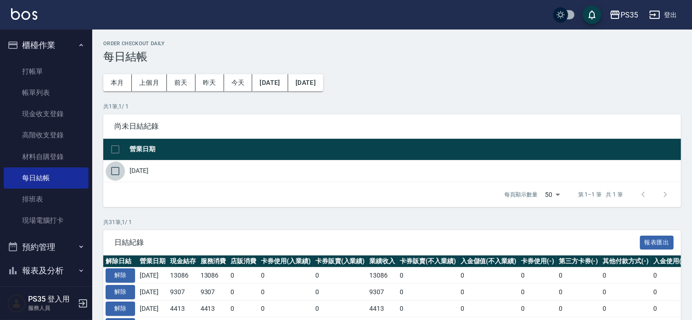
drag, startPoint x: 118, startPoint y: 176, endPoint x: 130, endPoint y: 181, distance: 12.6
click at [119, 177] on input "checkbox" at bounding box center [115, 170] width 19 height 19
checkbox input "true"
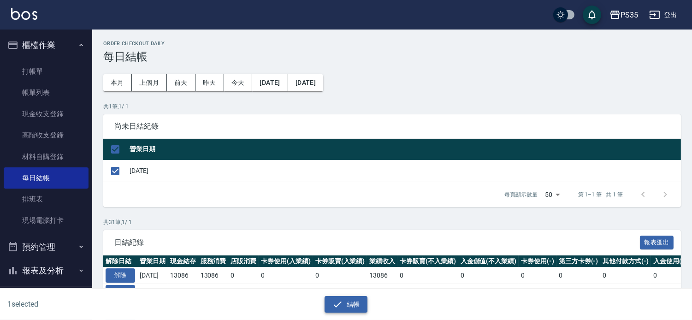
drag, startPoint x: 345, startPoint y: 303, endPoint x: 348, endPoint y: 295, distance: 8.7
click at [345, 303] on button "結帳" at bounding box center [346, 304] width 43 height 17
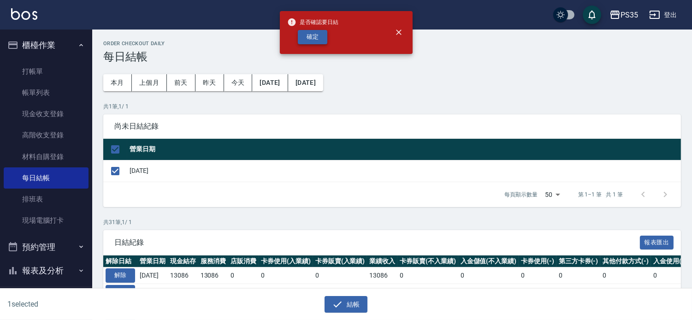
click at [309, 40] on button "確定" at bounding box center [313, 37] width 30 height 14
checkbox input "false"
